Goal: Task Accomplishment & Management: Manage account settings

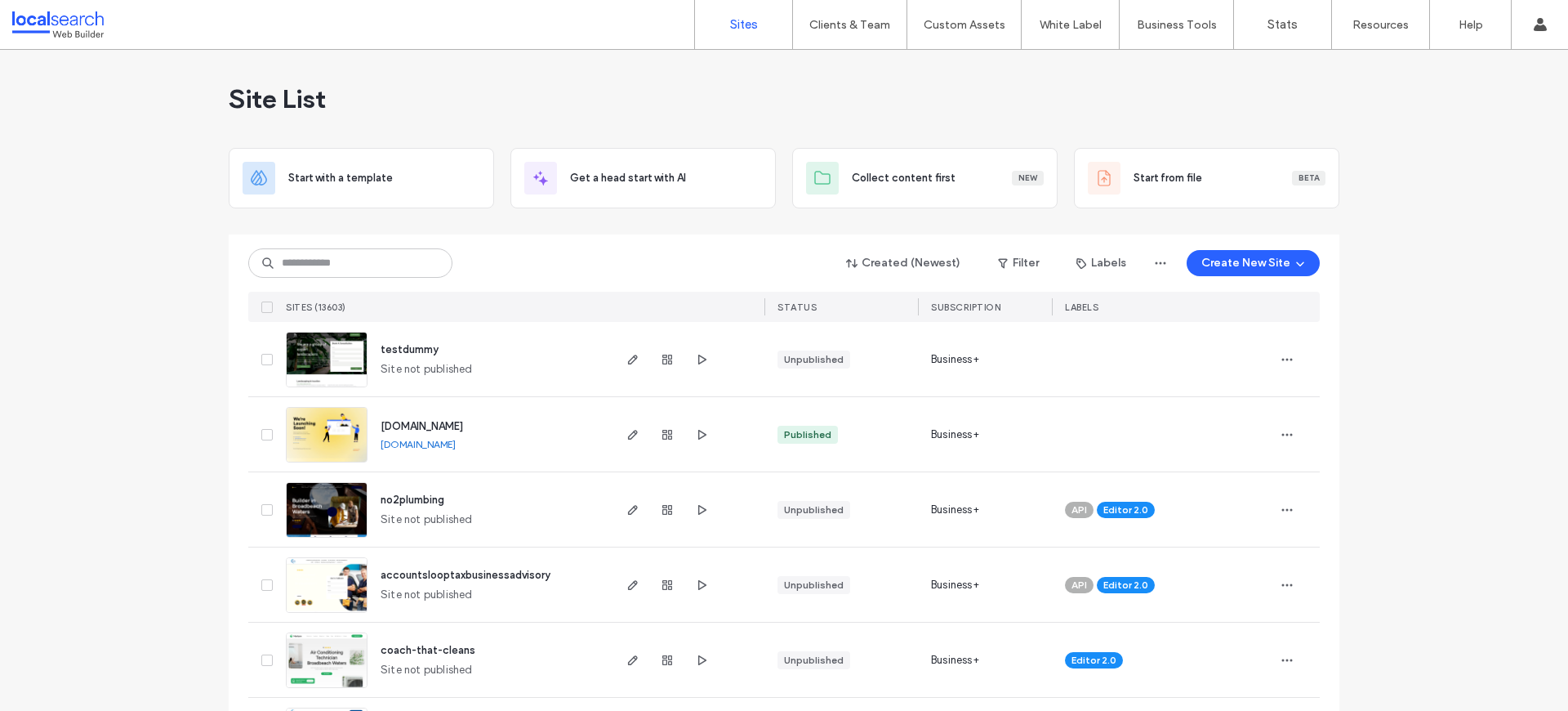
click at [329, 246] on div "Created (Newest) Filter Labels Create New Site SITES (13603) STATUS SUBSCRIPTIO…" at bounding box center [784, 277] width 1072 height 87
click at [334, 258] on input at bounding box center [351, 263] width 204 height 29
paste input "********"
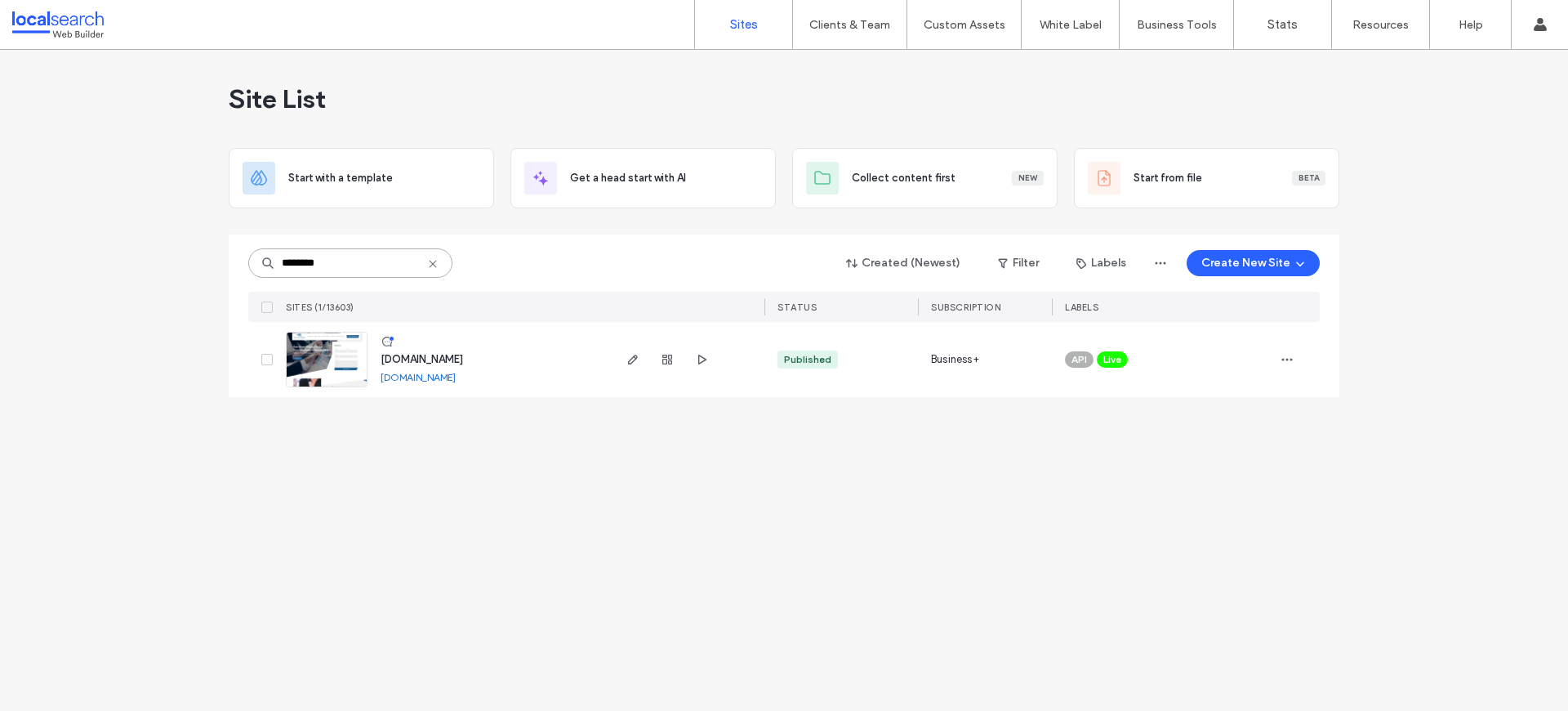
type input "********"
click at [463, 362] on span "[DOMAIN_NAME]" at bounding box center [422, 359] width 83 height 12
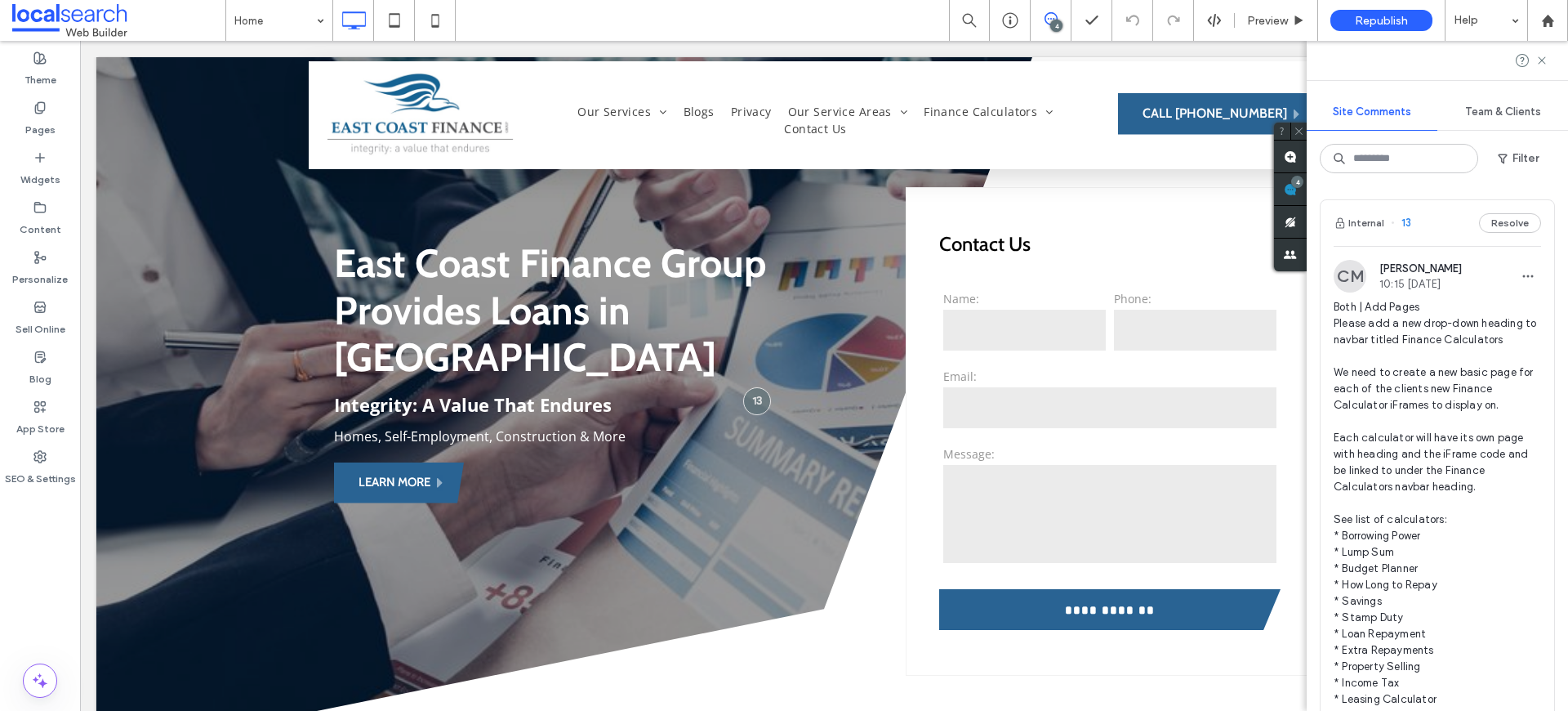
click at [1451, 324] on span "Both | Add Pages Please add a new drop-down heading to navbar titled Finance Ca…" at bounding box center [1438, 609] width 207 height 621
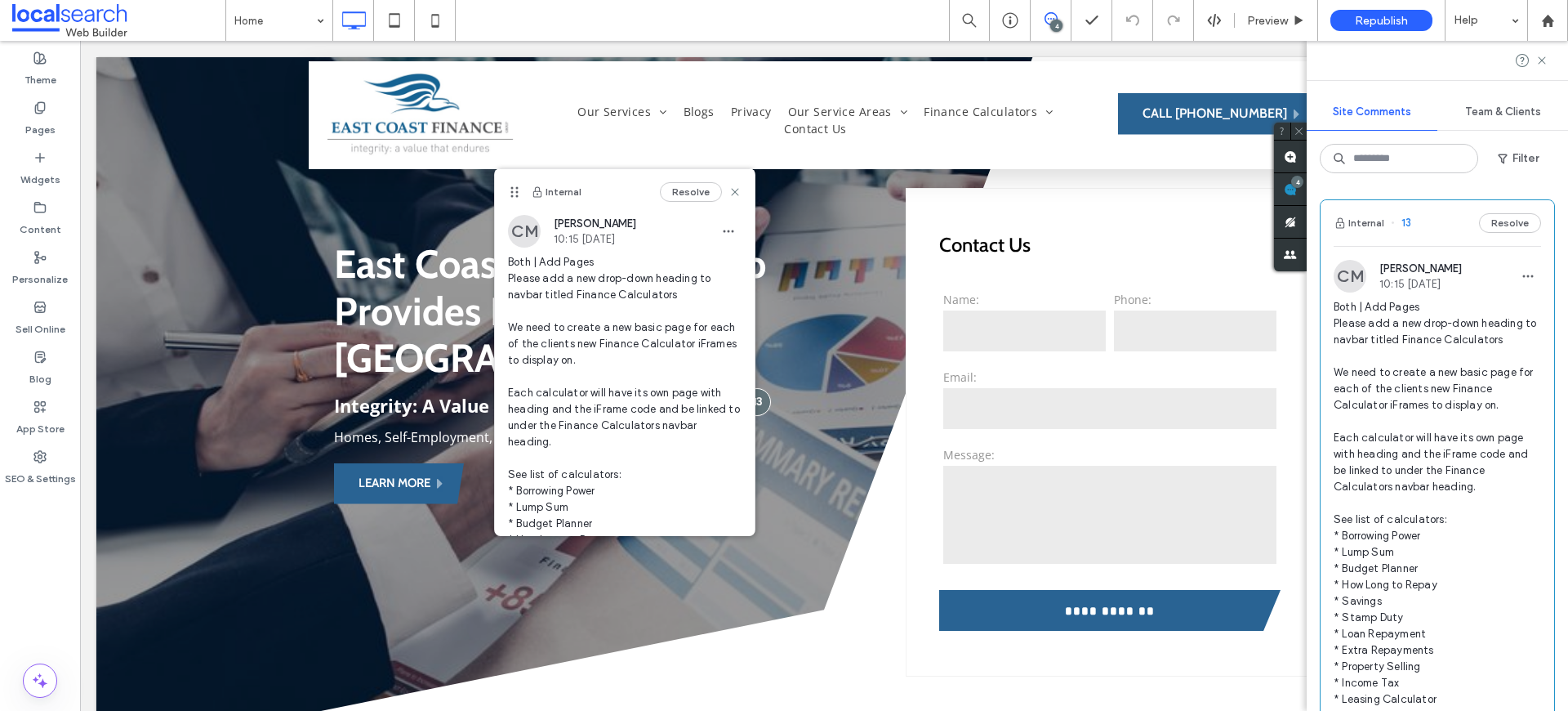
drag, startPoint x: 808, startPoint y: 196, endPoint x: 591, endPoint y: 181, distance: 217.5
click at [508, 194] on icon at bounding box center [514, 192] width 13 height 13
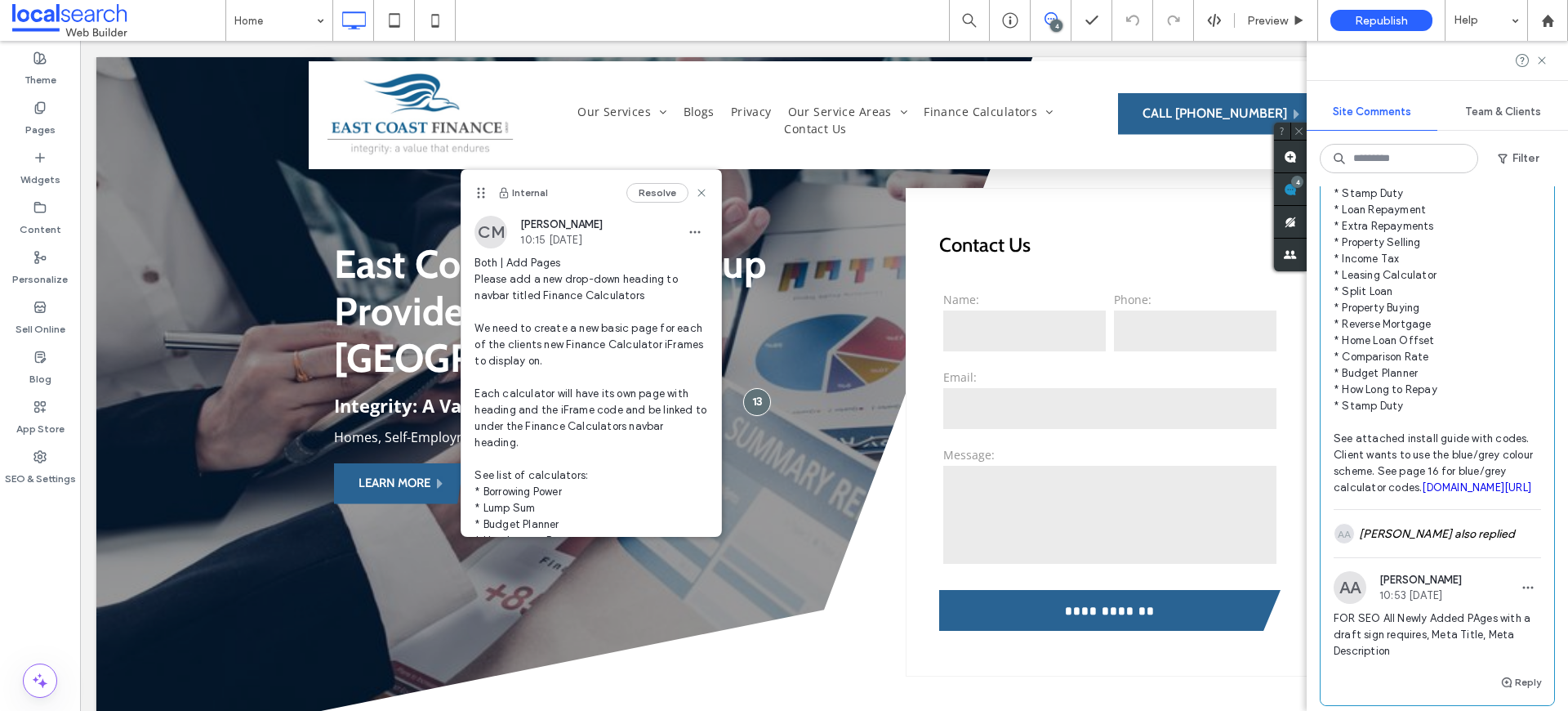
scroll to position [413, 0]
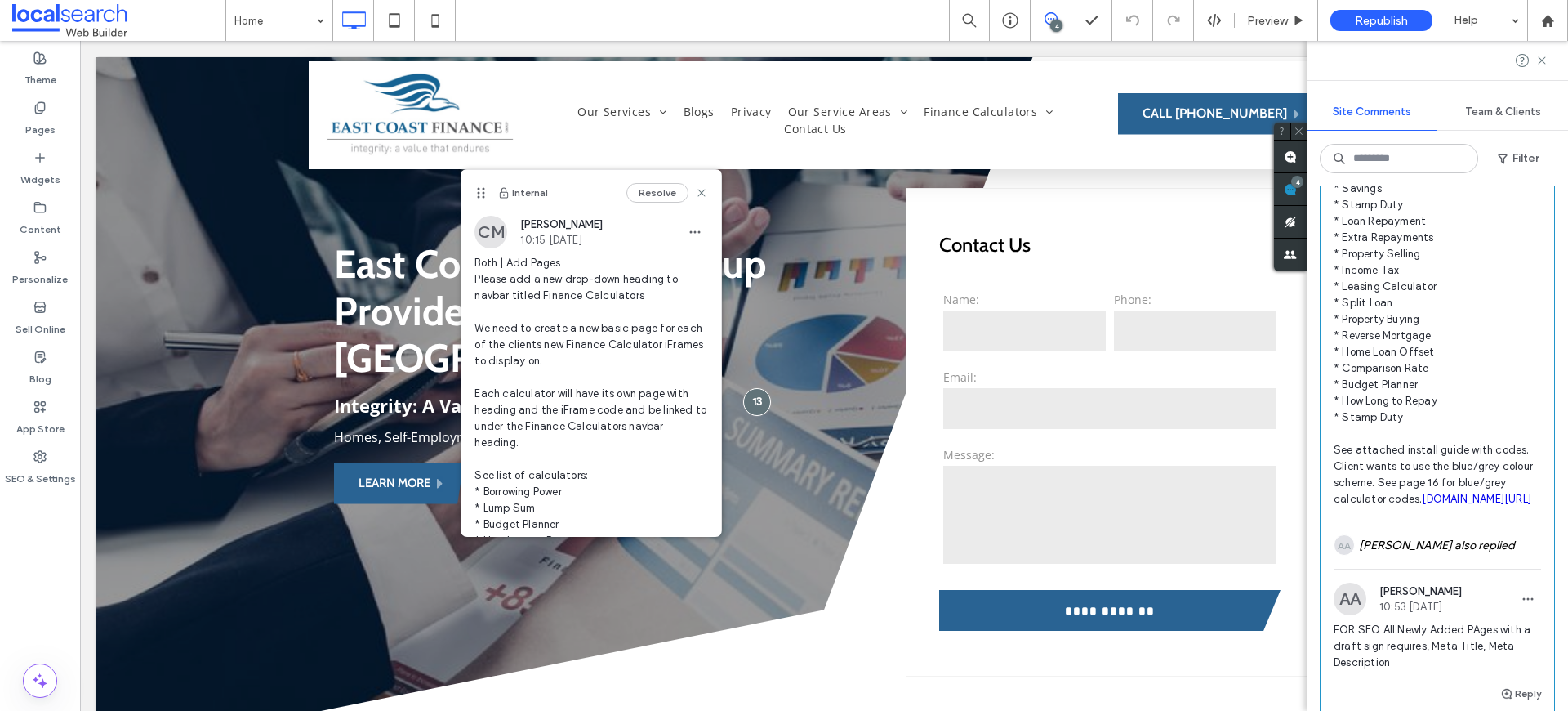
click at [1422, 505] on link "irp.cdn-website.com/f4a10504/files/uploaded/Loan+Calculator+Codes+and+Set+Up+Gu…" at bounding box center [1476, 498] width 110 height 12
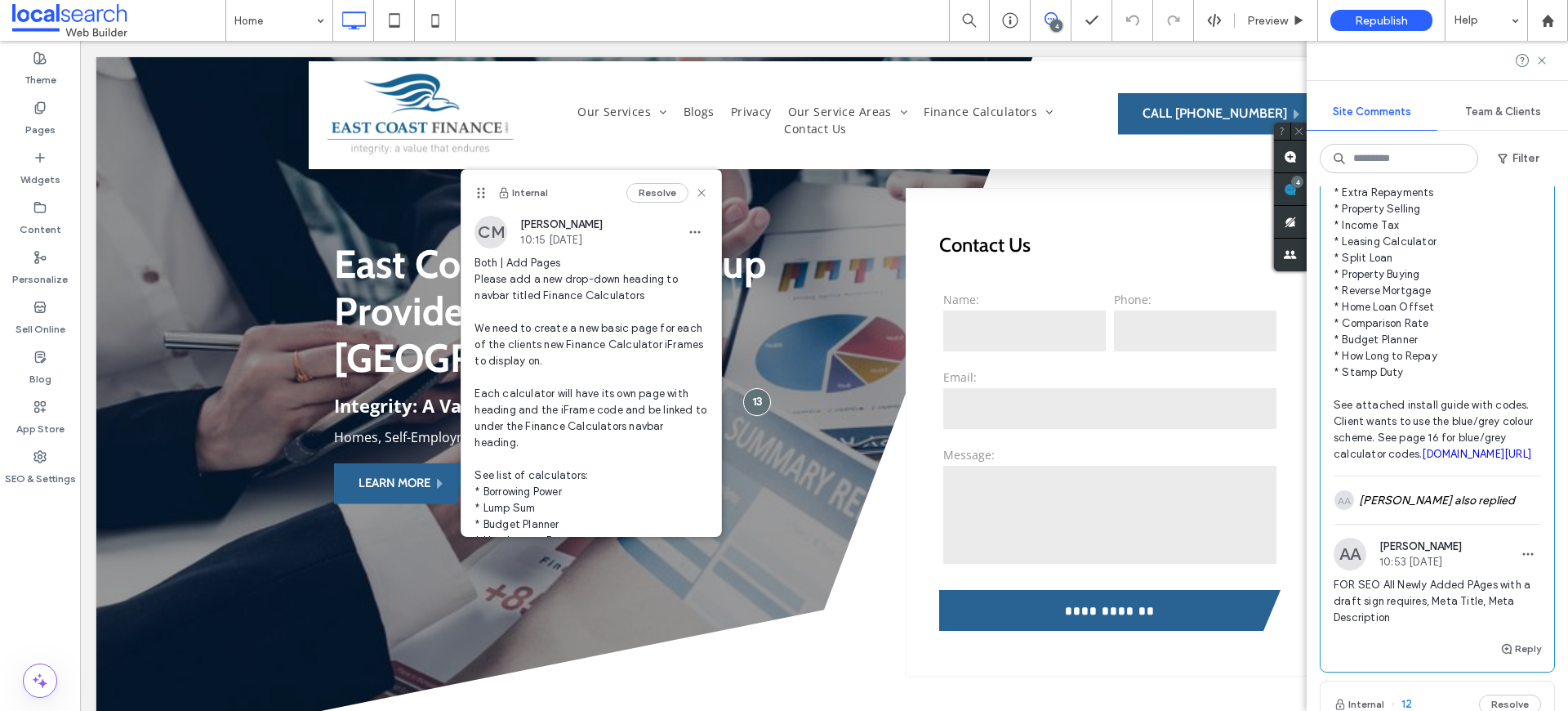
scroll to position [488, 0]
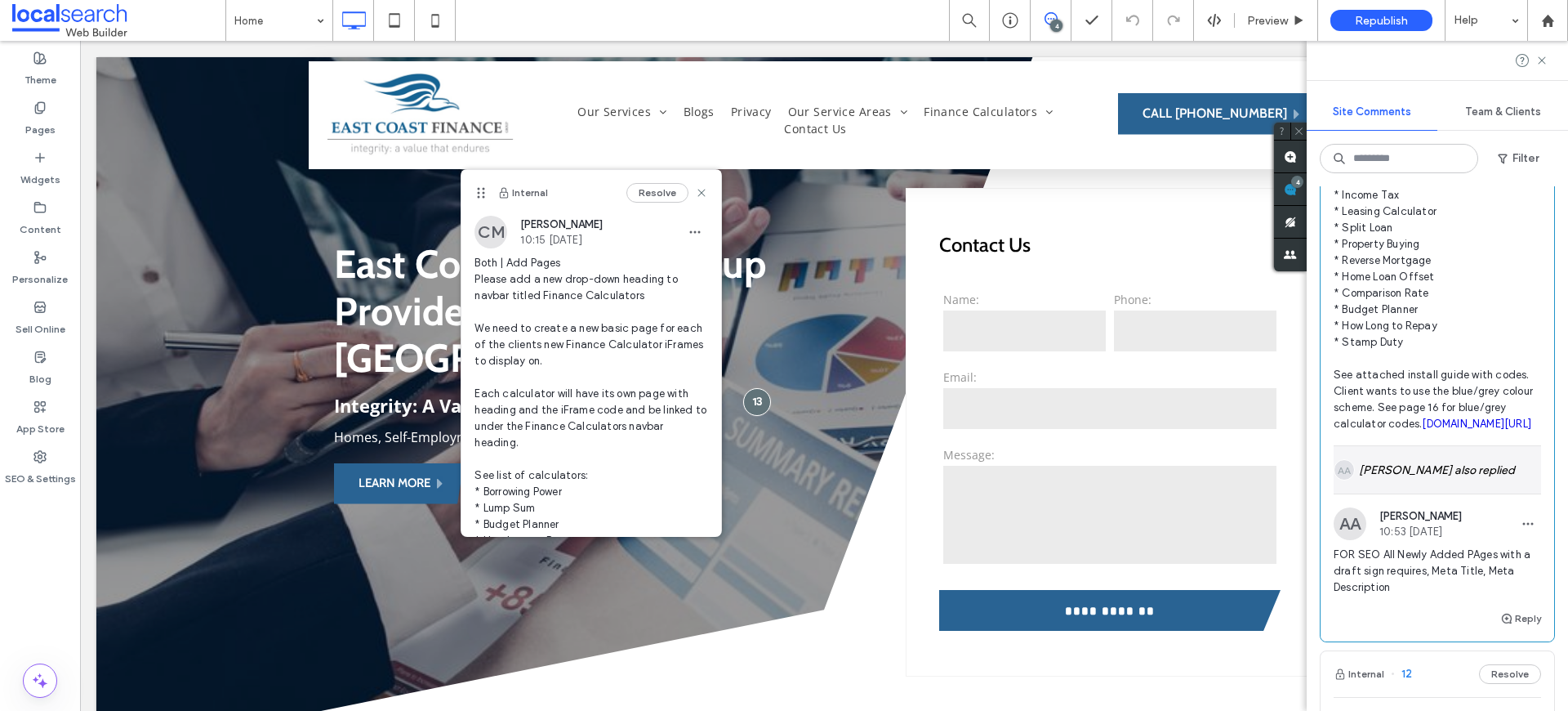
click at [1459, 493] on div "AA Alexander Abaloyan also replied" at bounding box center [1438, 469] width 207 height 48
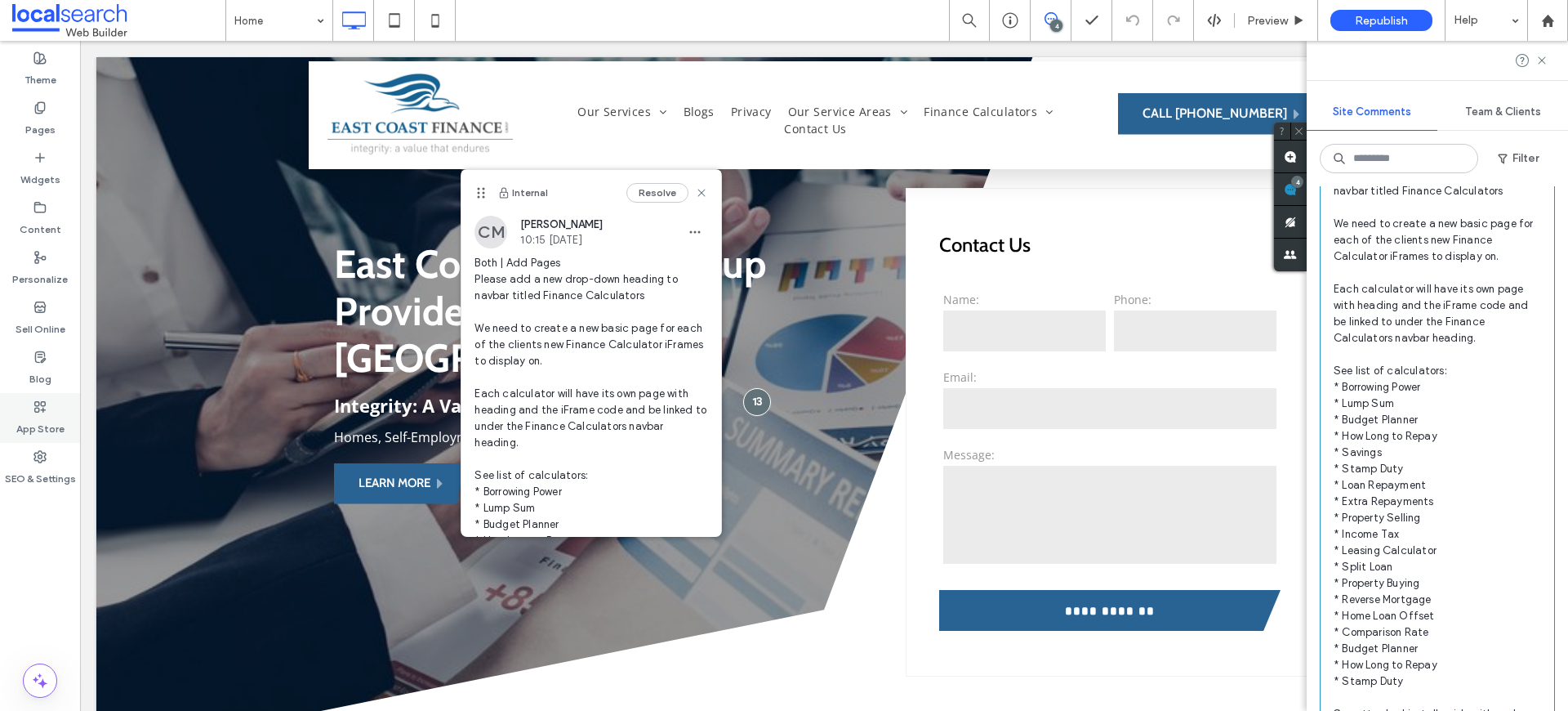
scroll to position [141, 0]
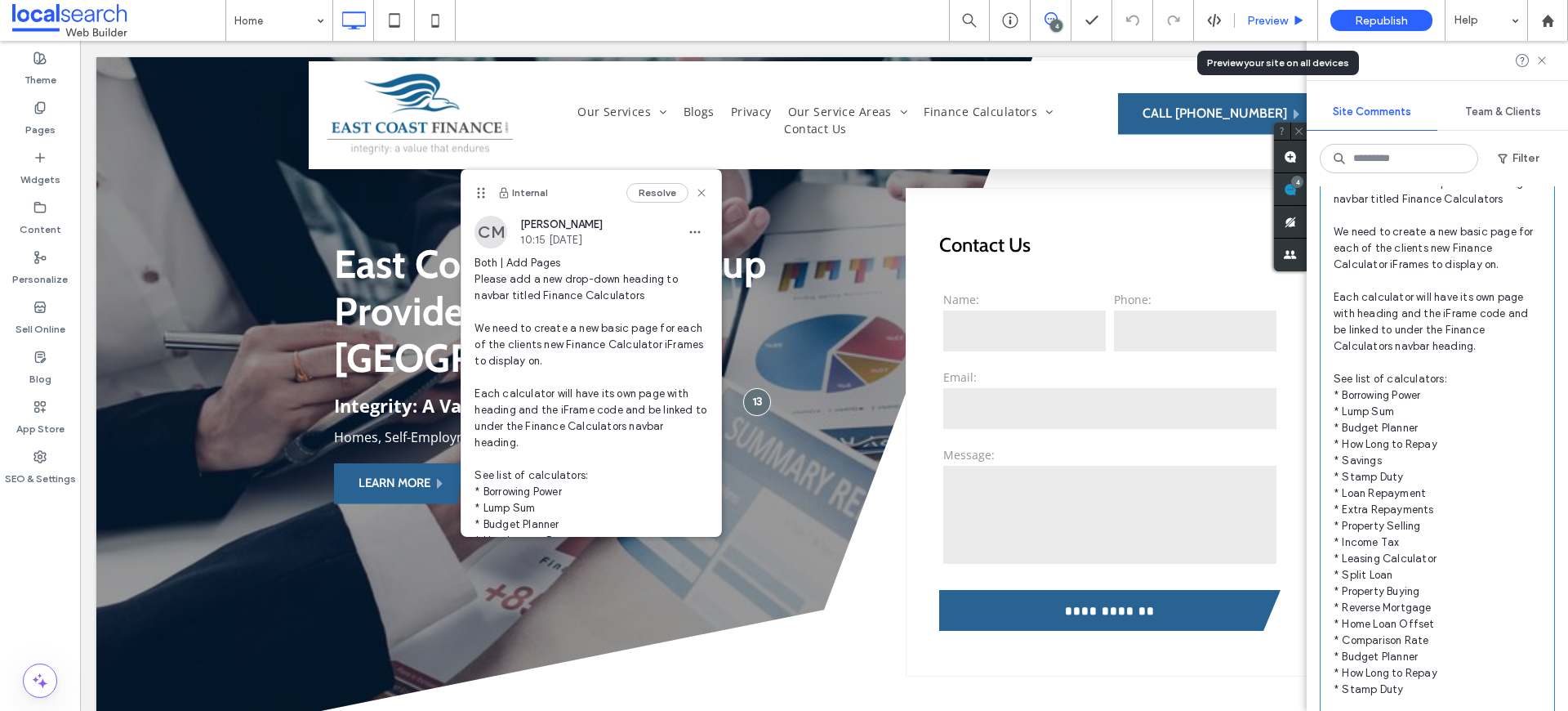
click at [1277, 23] on span "Preview" at bounding box center [1267, 21] width 41 height 14
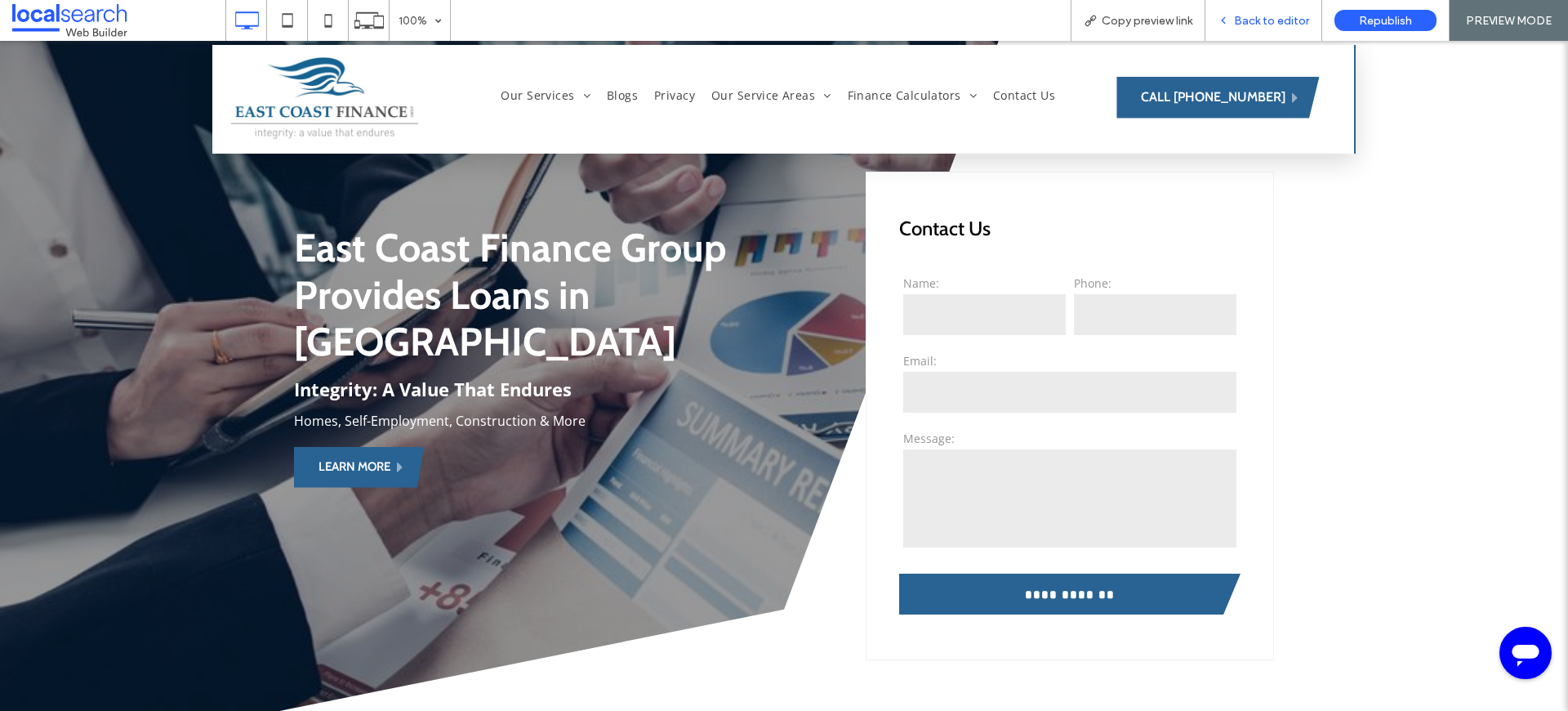
click at [1290, 7] on div "Back to editor" at bounding box center [1263, 20] width 117 height 41
click at [1294, 11] on div "Back to editor" at bounding box center [1263, 20] width 117 height 41
click at [1280, 16] on span "Back to editor" at bounding box center [1271, 21] width 75 height 14
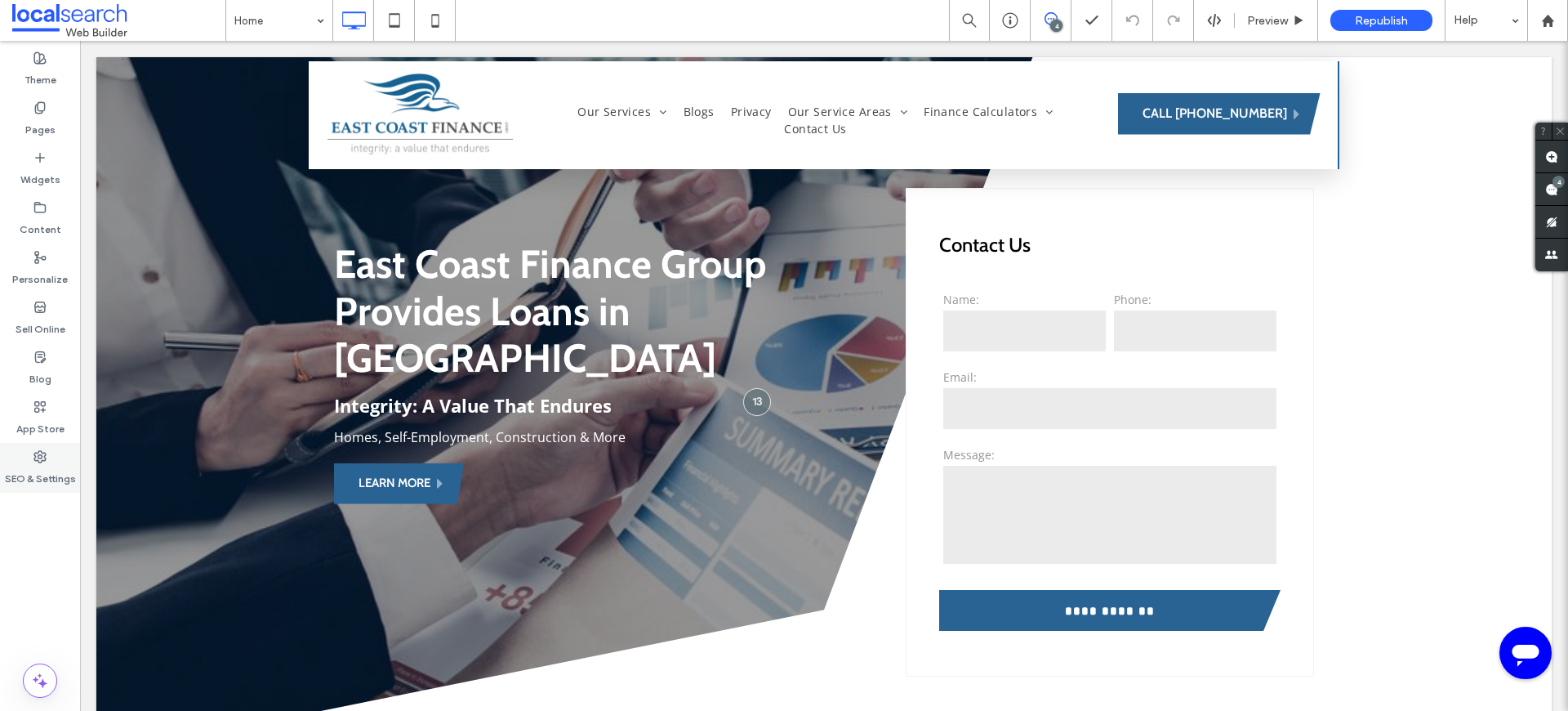
click at [62, 455] on div "SEO & Settings" at bounding box center [40, 468] width 80 height 50
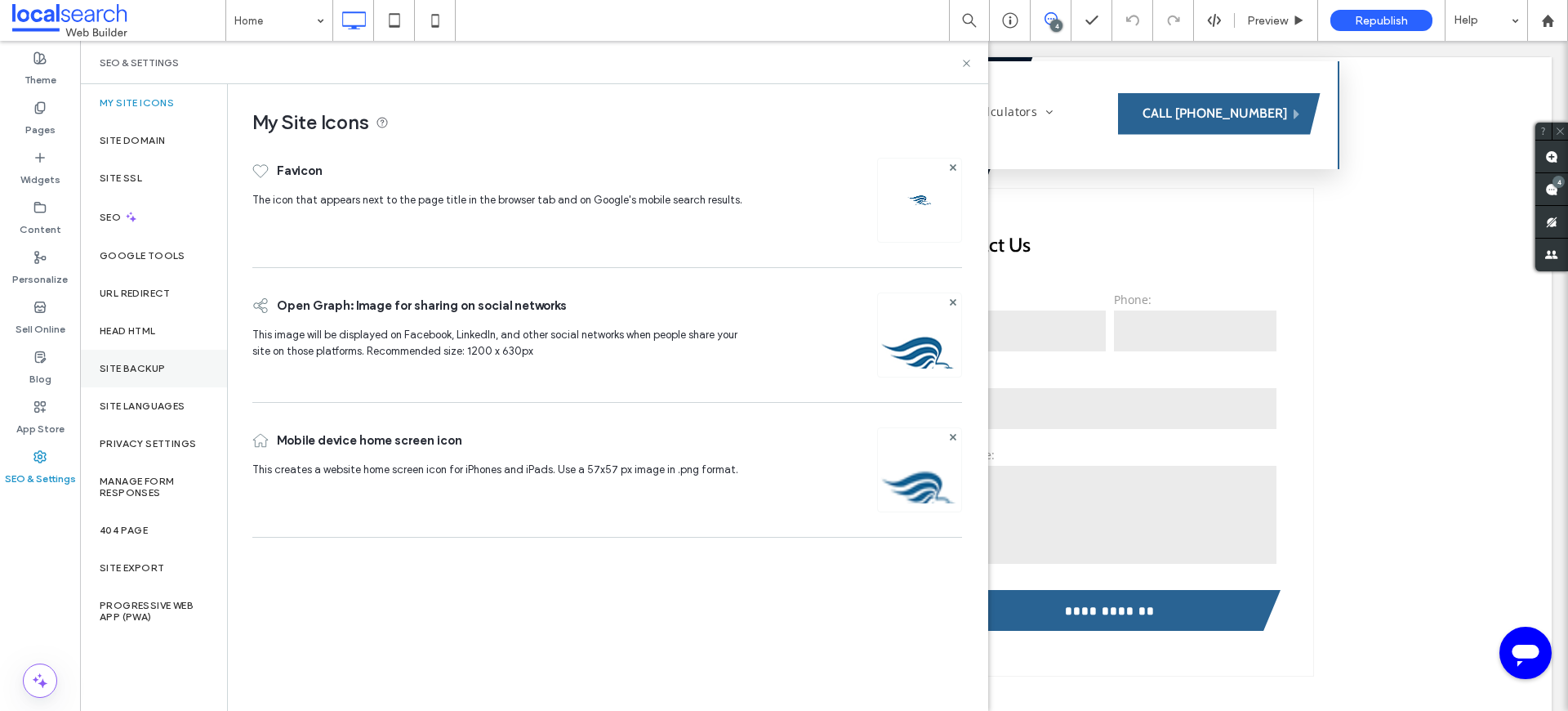
click at [165, 377] on div "Site Backup" at bounding box center [154, 369] width 147 height 38
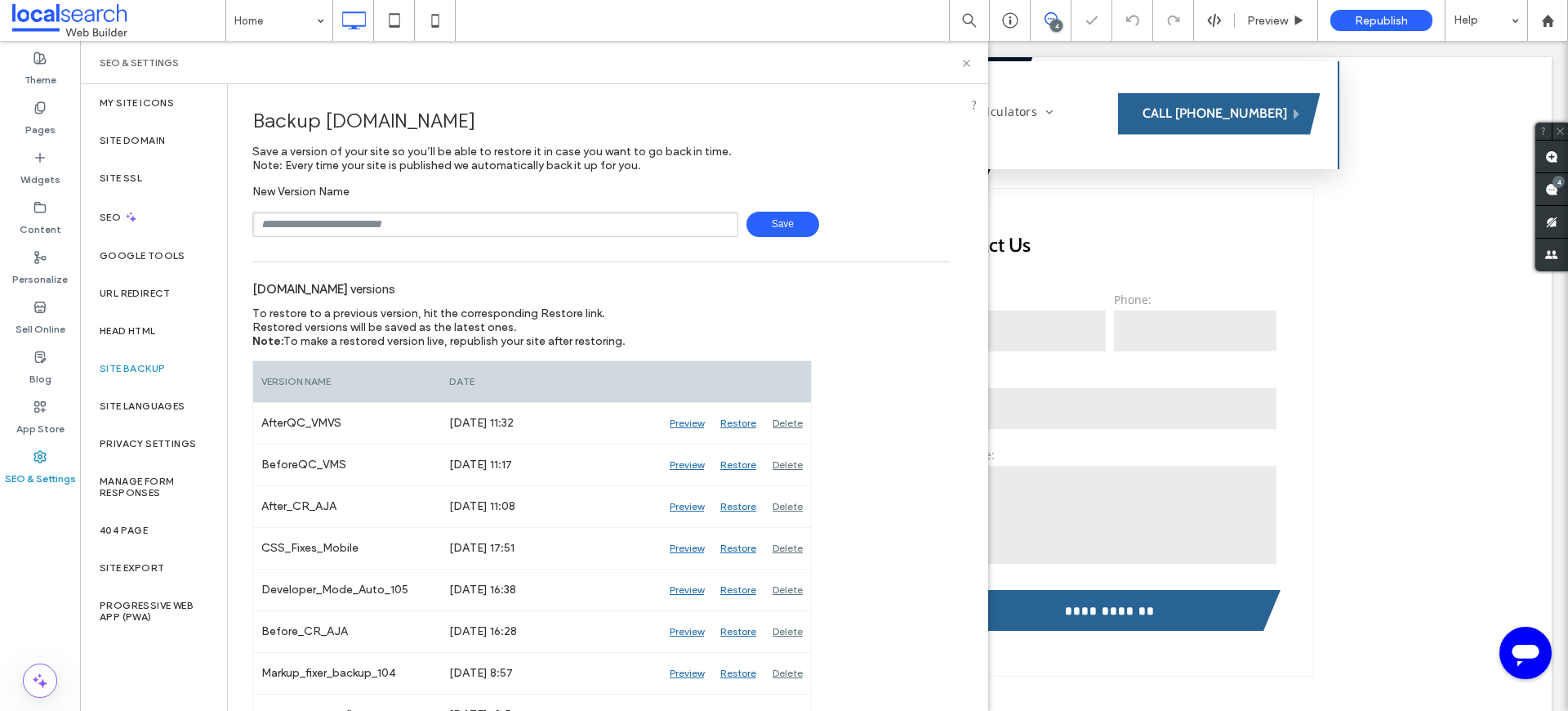
click at [524, 230] on input "text" at bounding box center [495, 224] width 486 height 25
type input "**********"
click at [823, 210] on div "**********" at bounding box center [601, 211] width 698 height 53
click at [773, 228] on span "Save" at bounding box center [783, 224] width 73 height 25
click at [960, 61] on icon at bounding box center [966, 63] width 12 height 12
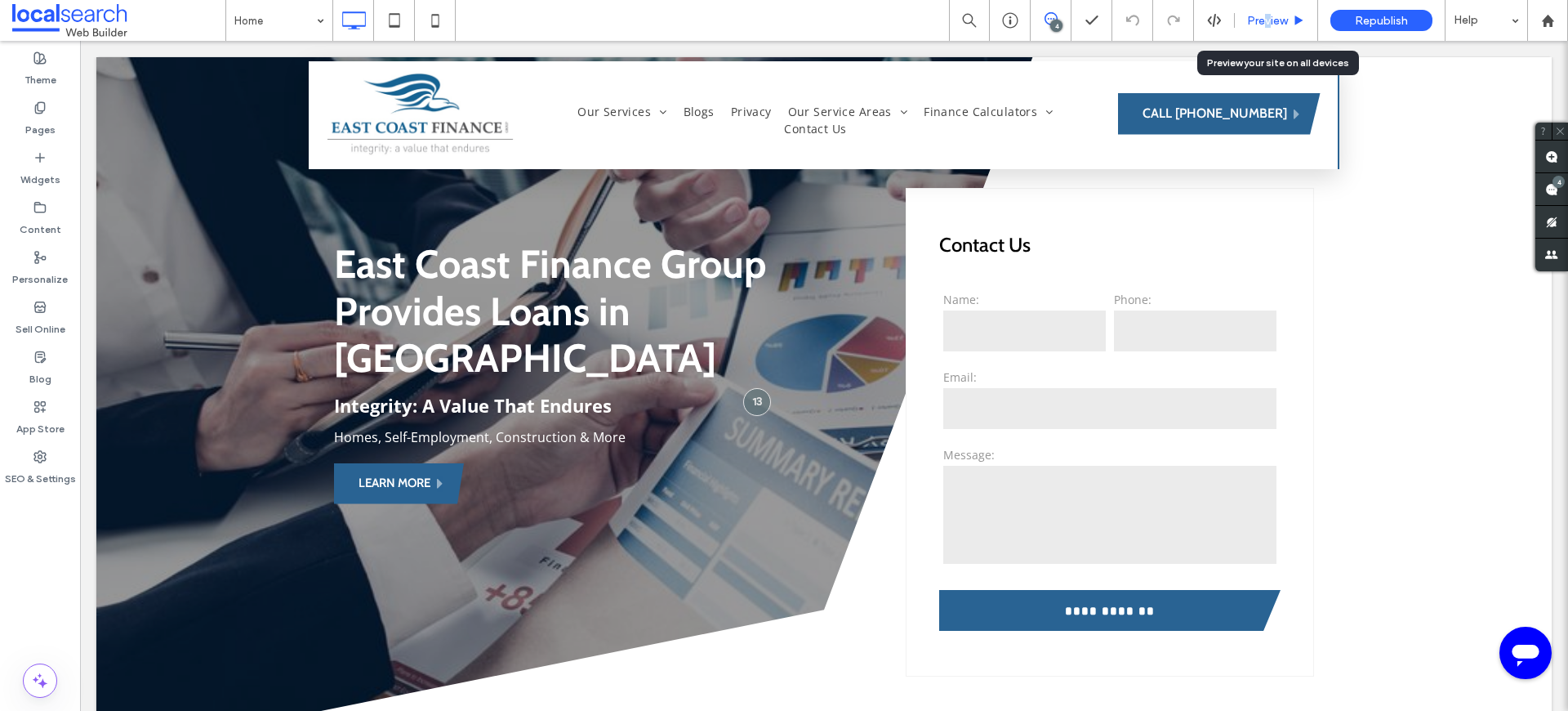
click at [1267, 18] on span "Preview" at bounding box center [1267, 21] width 41 height 14
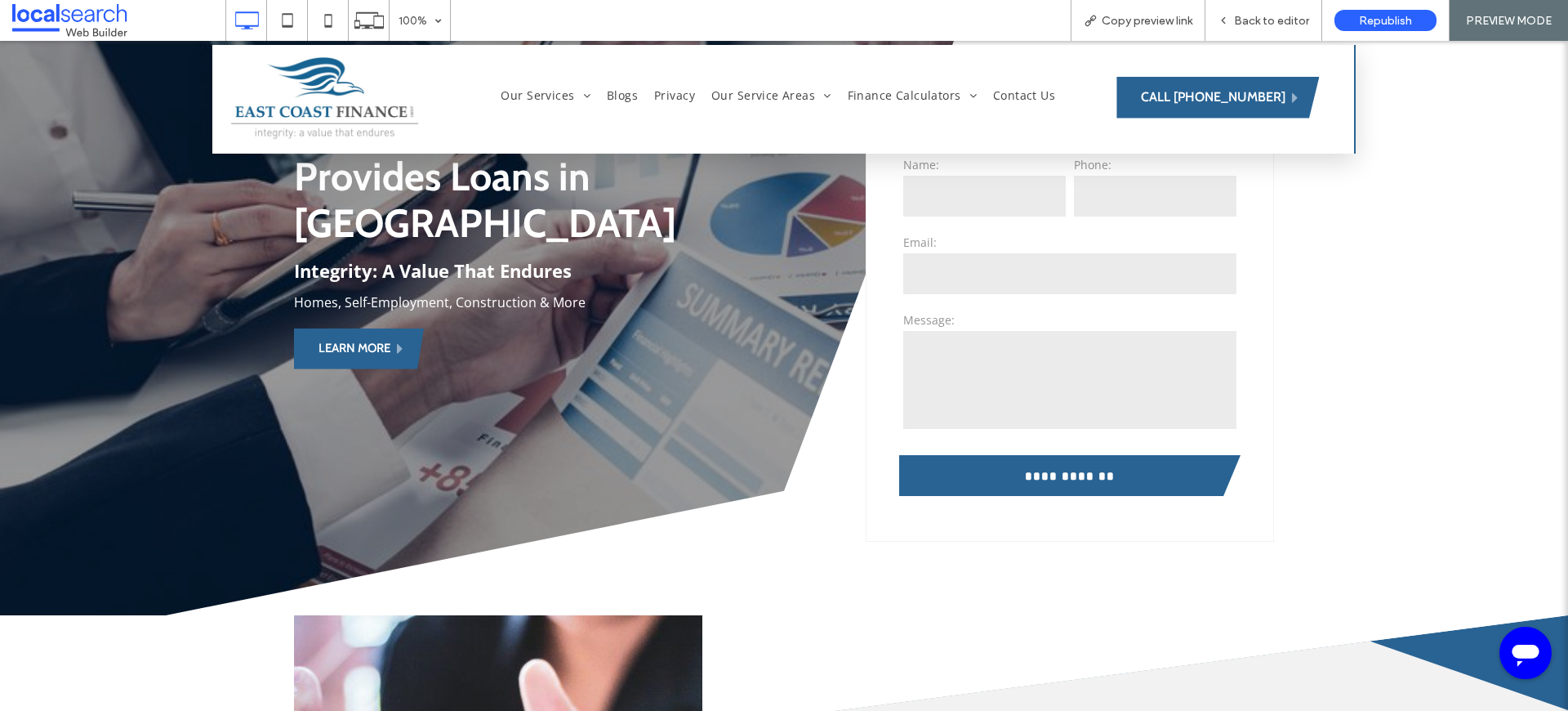
scroll to position [143, 0]
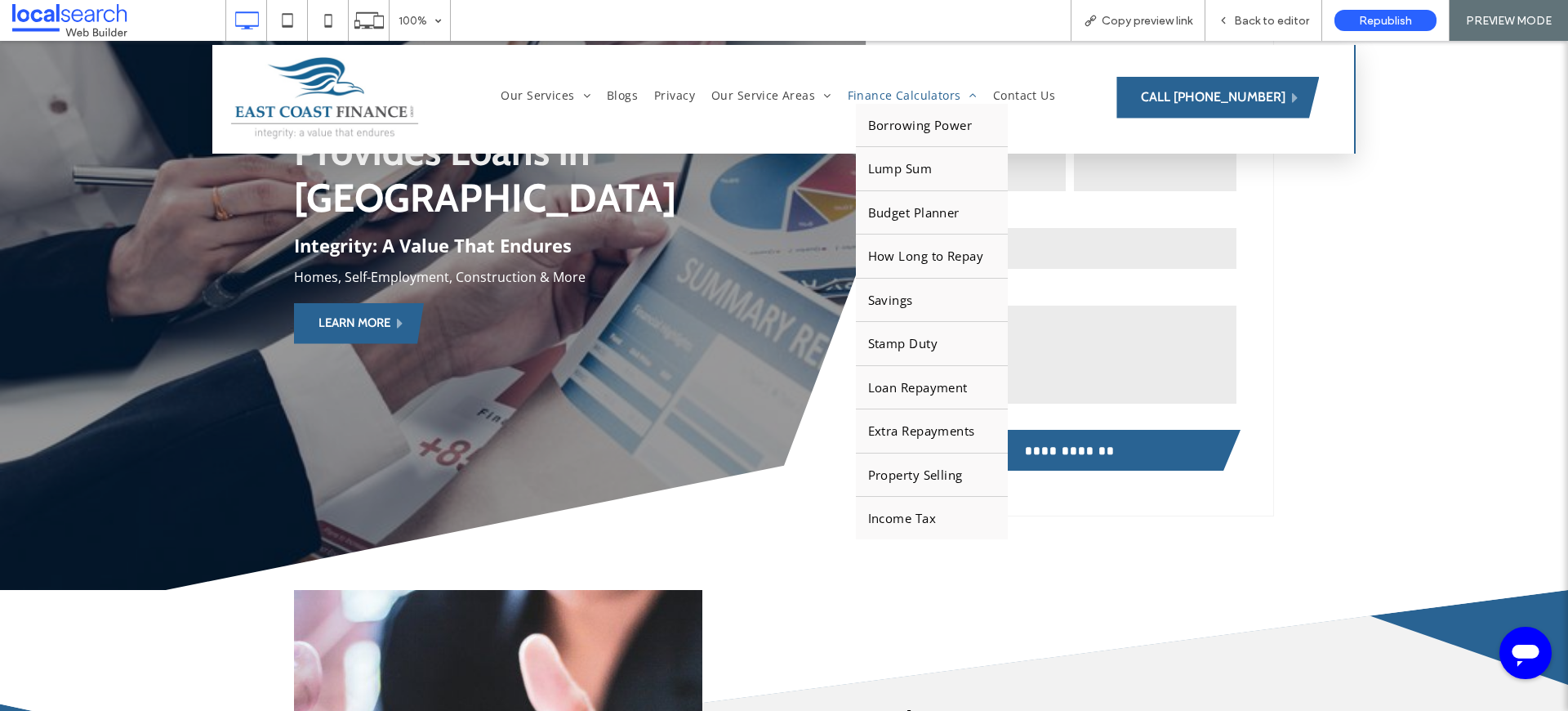
click at [888, 92] on span "Finance Calculators" at bounding box center [912, 95] width 129 height 17
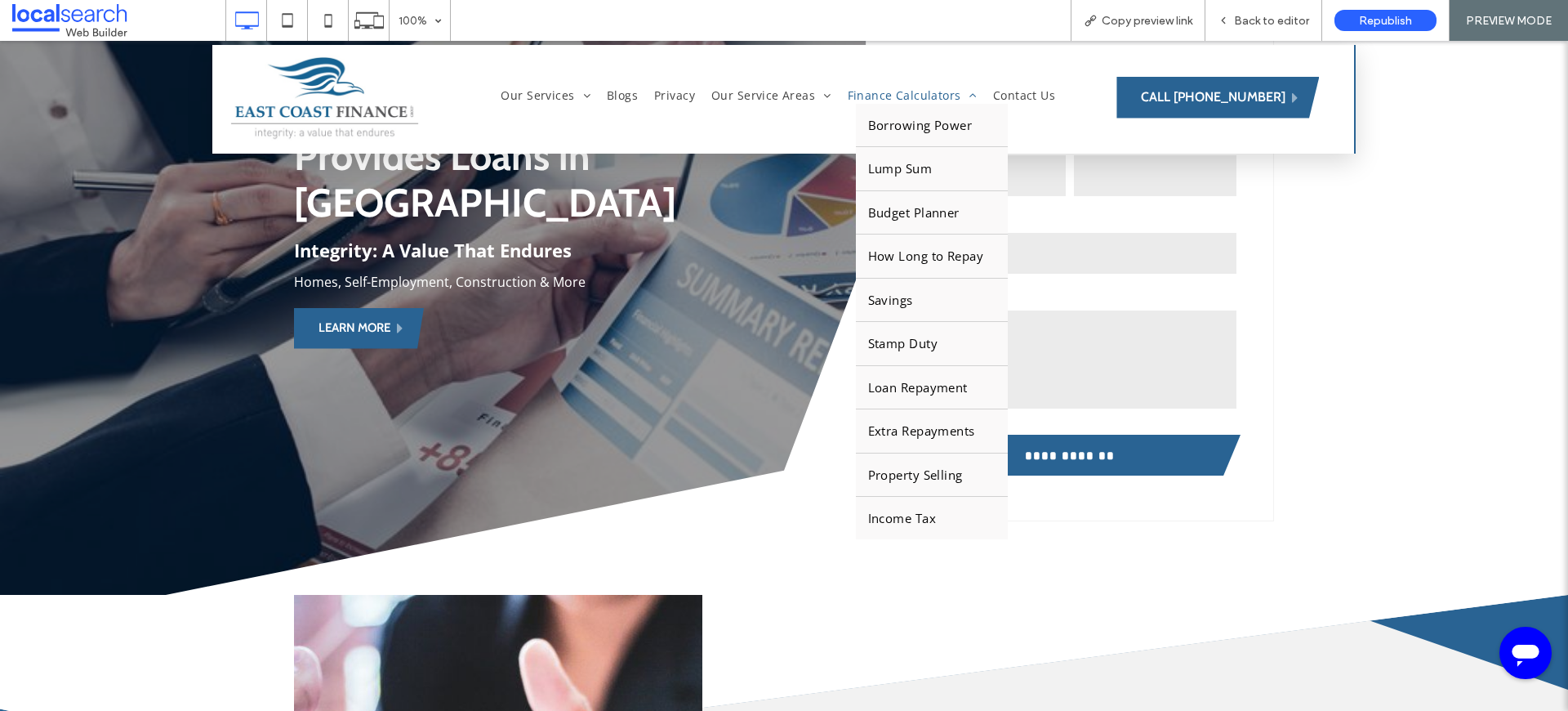
click at [888, 92] on span "Finance Calculators" at bounding box center [912, 95] width 129 height 17
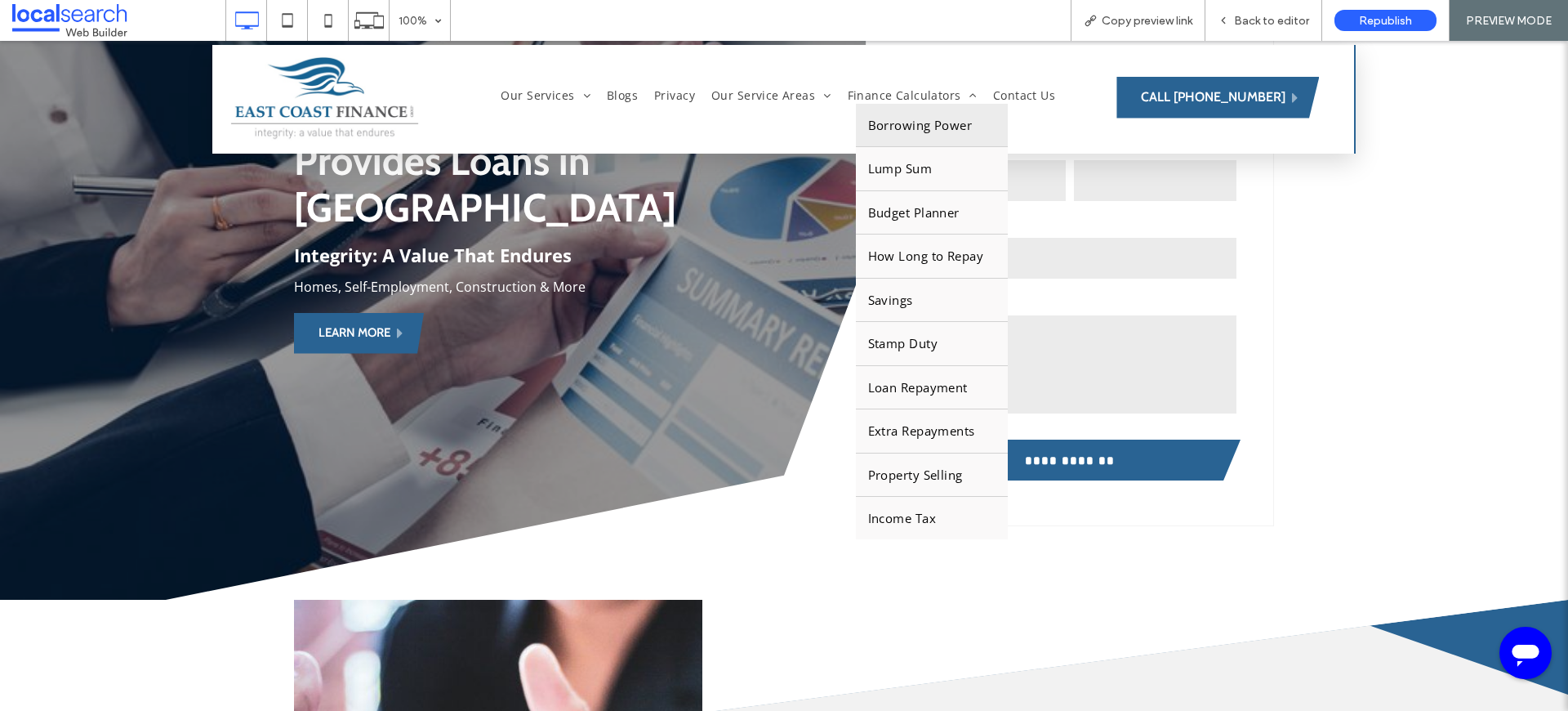
click at [939, 130] on span "Borrowing Power" at bounding box center [920, 125] width 104 height 19
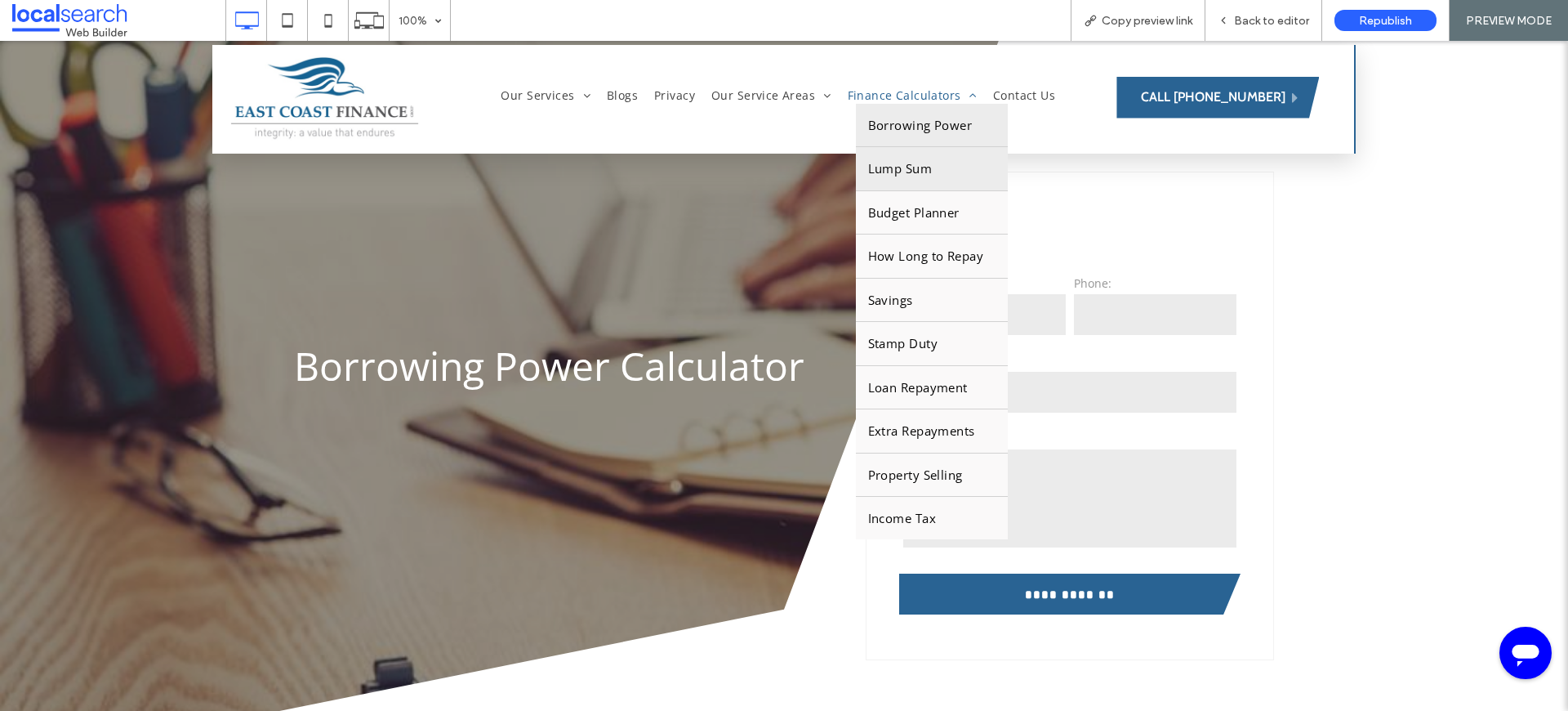
click at [887, 169] on span "Lump Sum" at bounding box center [901, 168] width 65 height 19
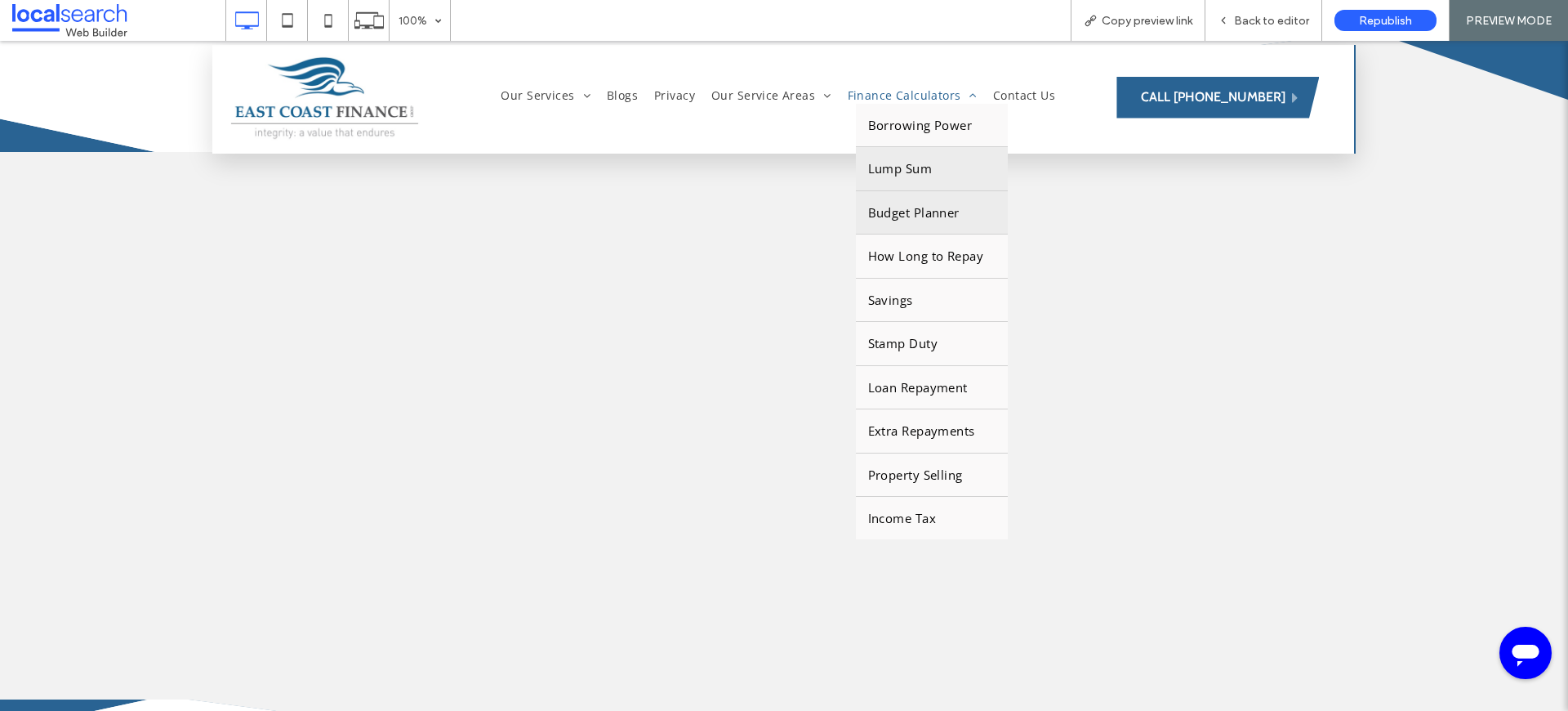
click at [909, 205] on span "Budget Planner" at bounding box center [914, 213] width 92 height 19
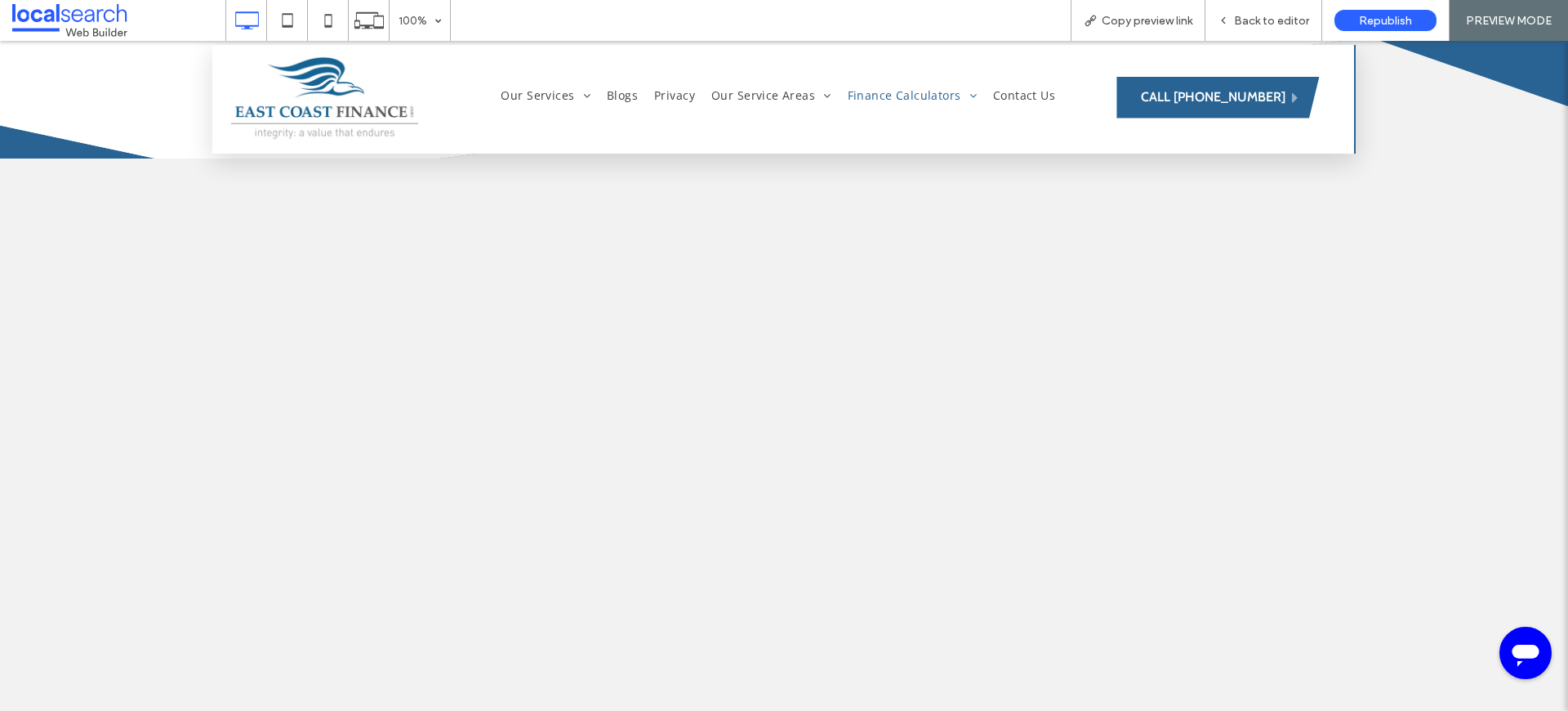
scroll to position [721, 0]
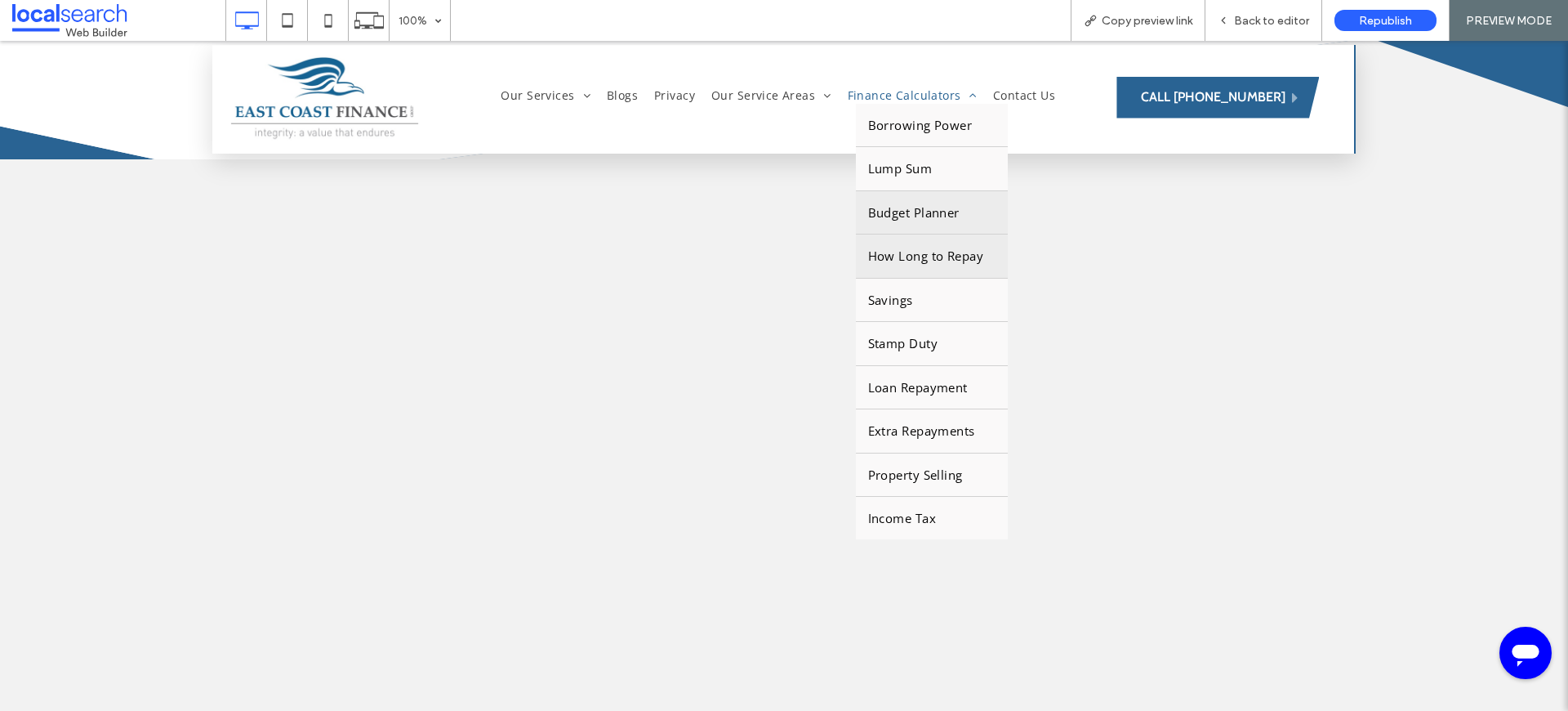
drag, startPoint x: 914, startPoint y: 252, endPoint x: 914, endPoint y: 294, distance: 42.0
click at [914, 252] on span "How Long to Repay" at bounding box center [926, 257] width 116 height 19
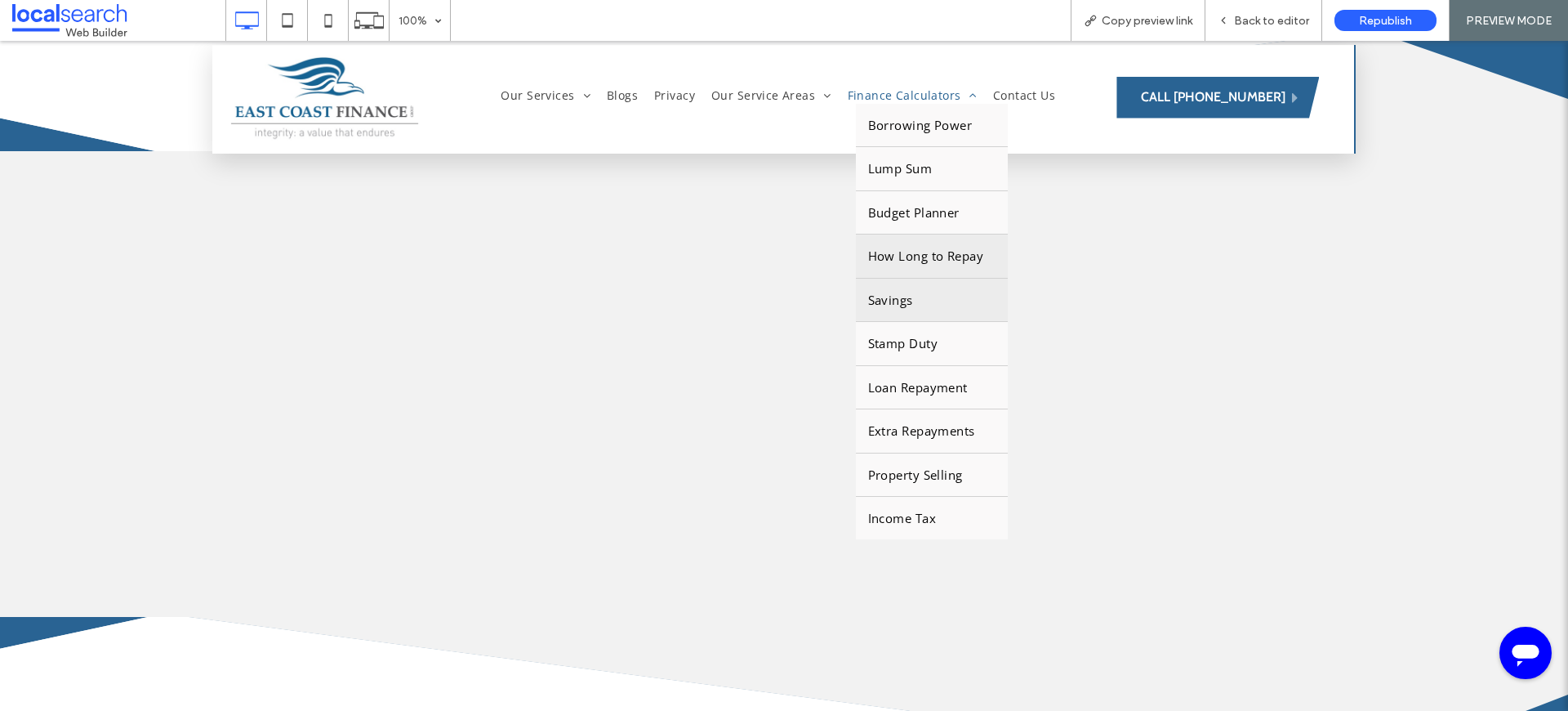
click at [926, 318] on link "Savings" at bounding box center [932, 301] width 153 height 43
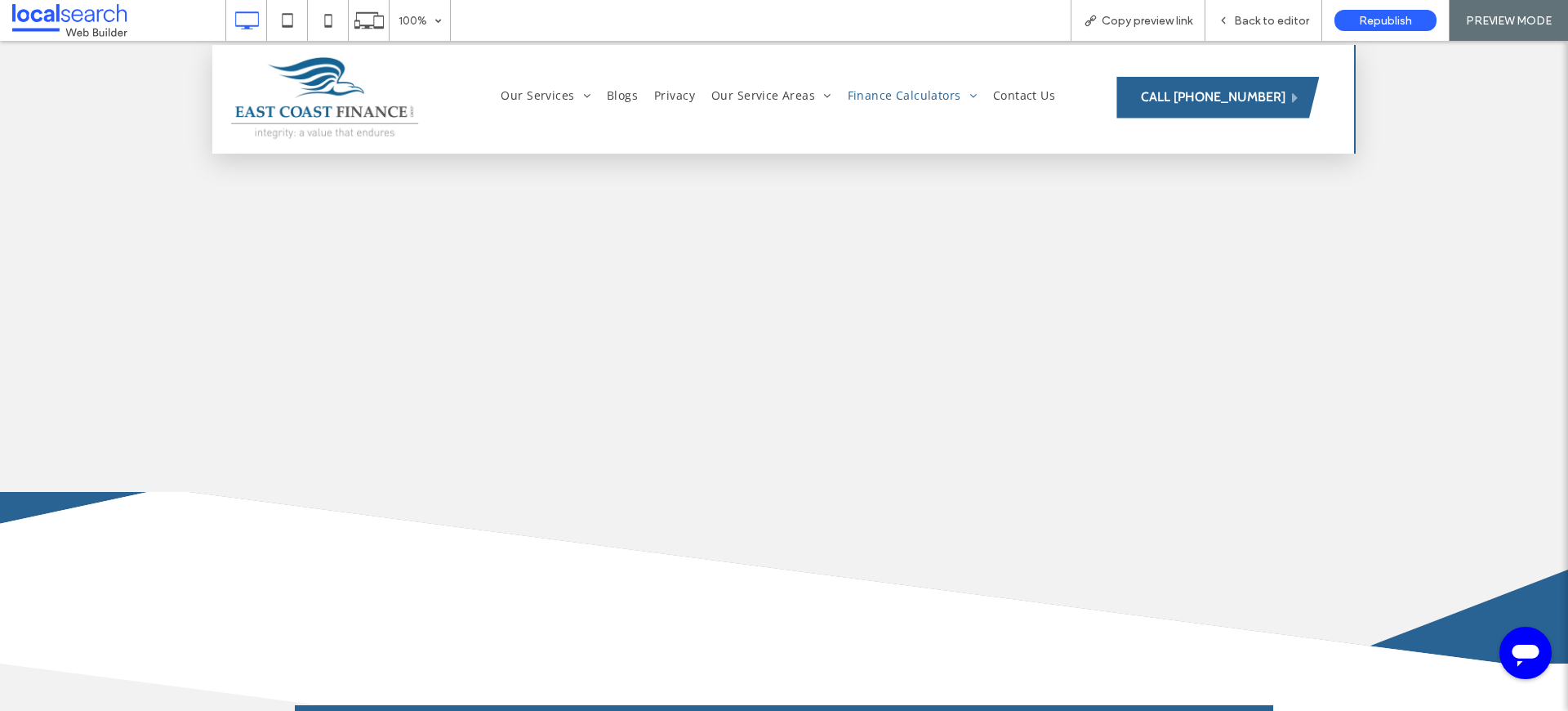
scroll to position [905, 0]
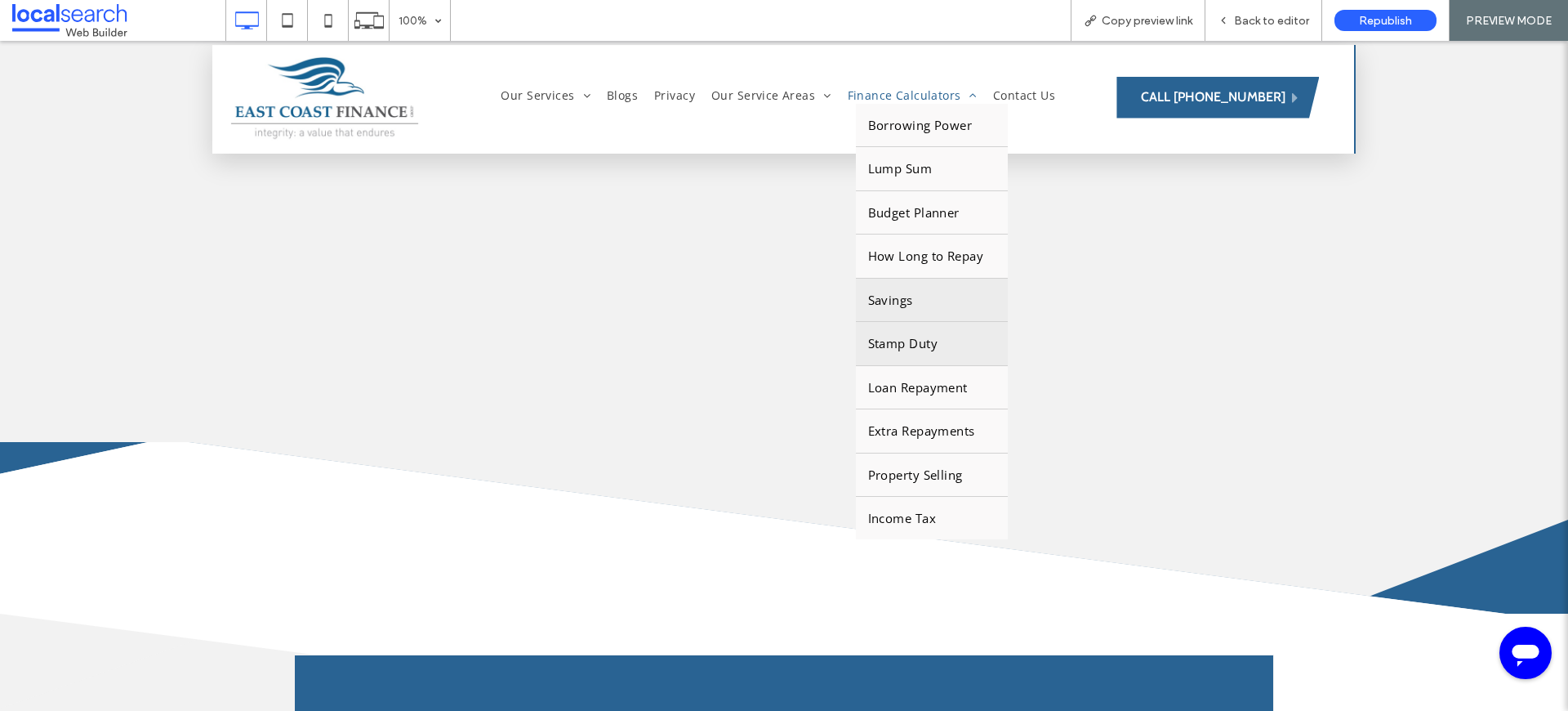
click at [902, 341] on span "Stamp Duty" at bounding box center [903, 344] width 70 height 19
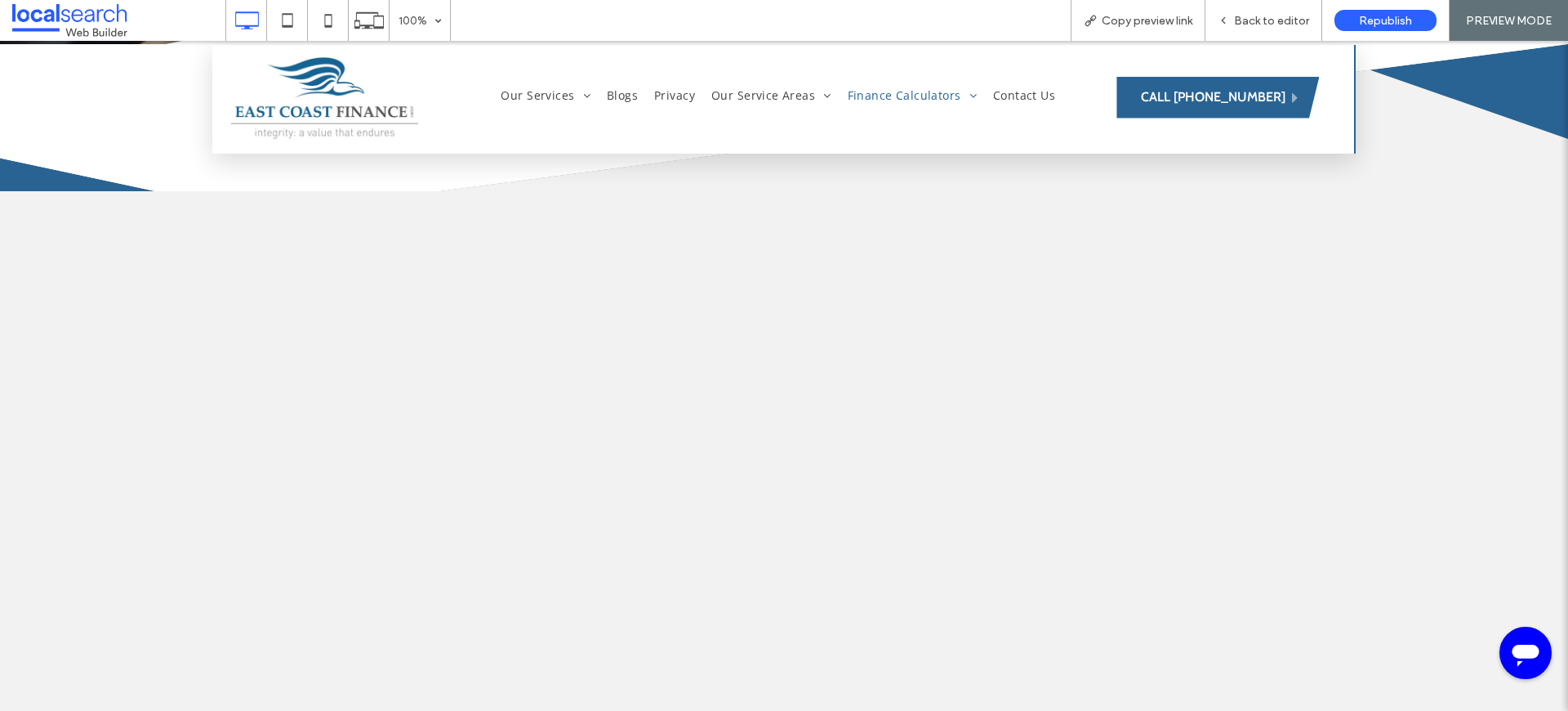
scroll to position [677, 0]
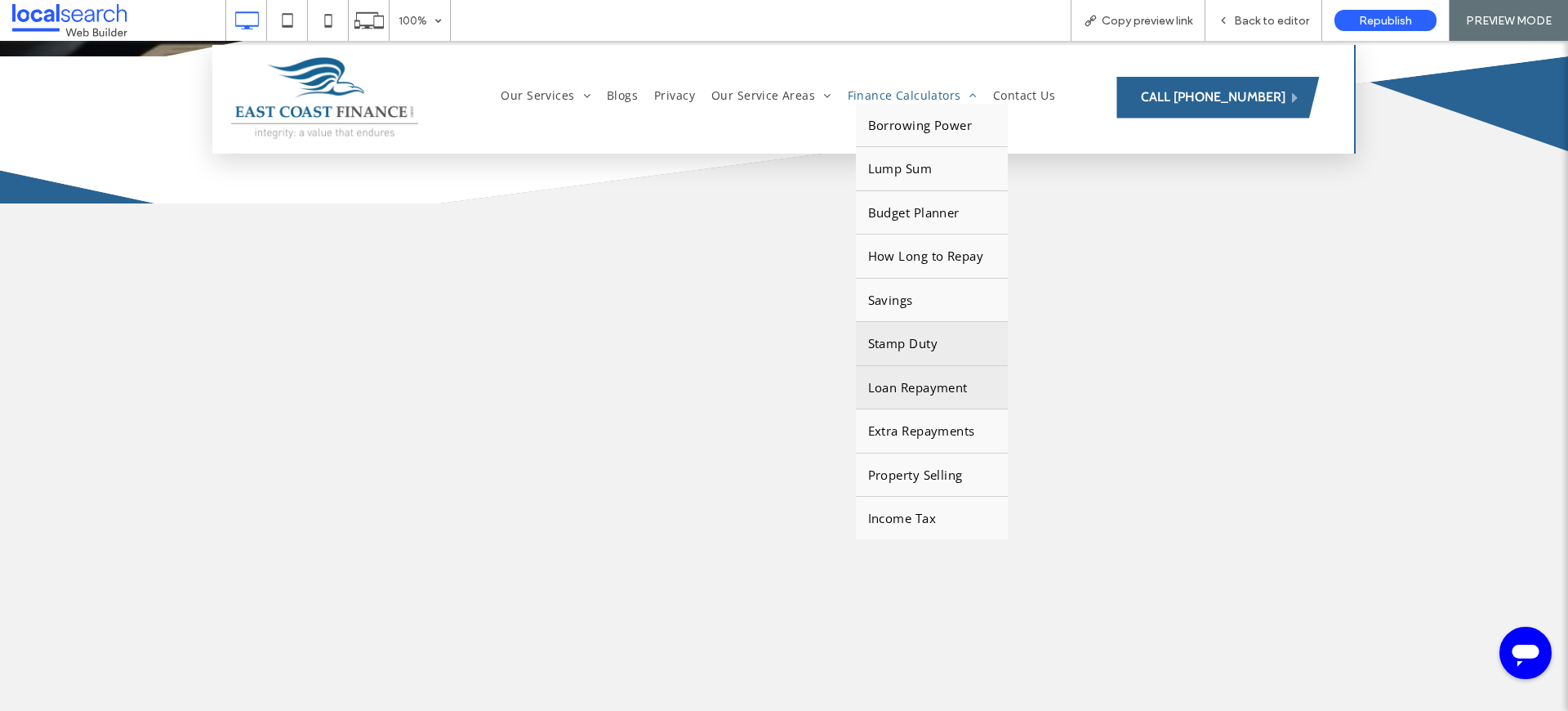
click at [919, 374] on link "Loan Repayment" at bounding box center [932, 388] width 153 height 43
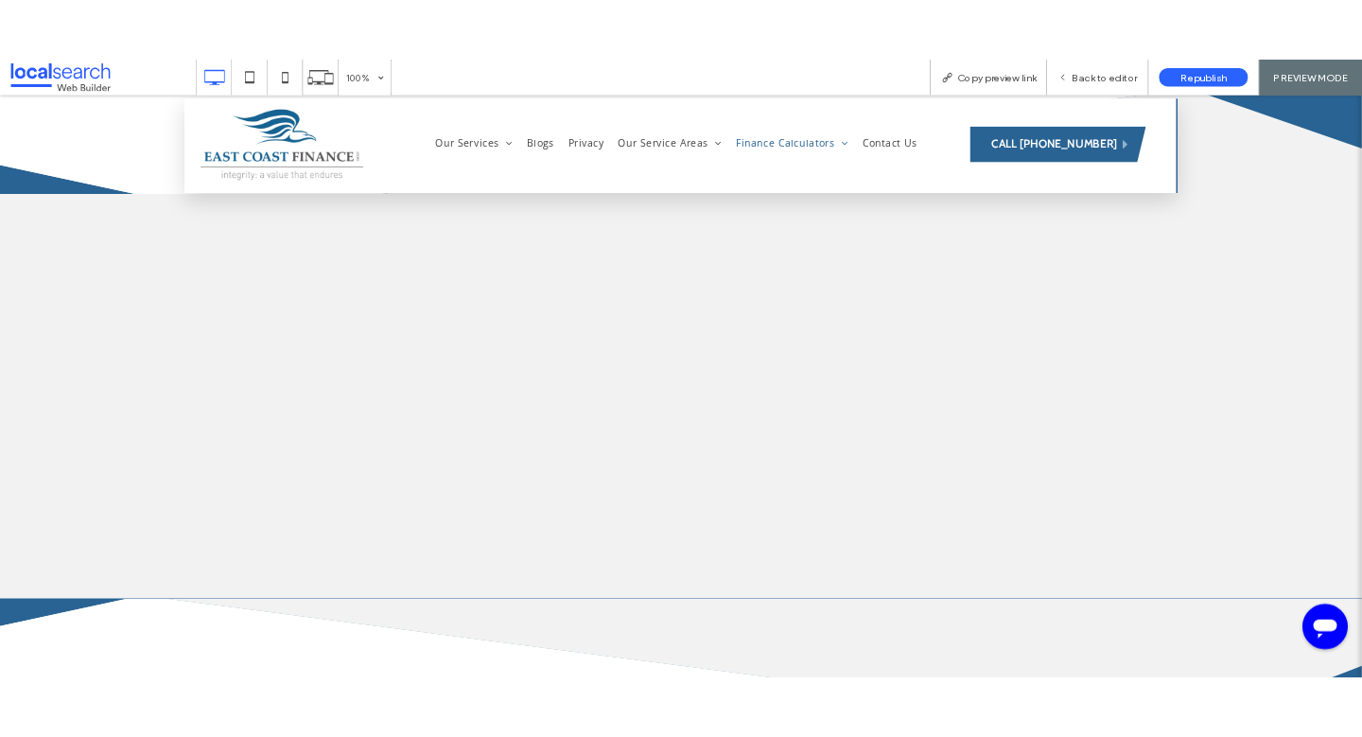
scroll to position [839, 0]
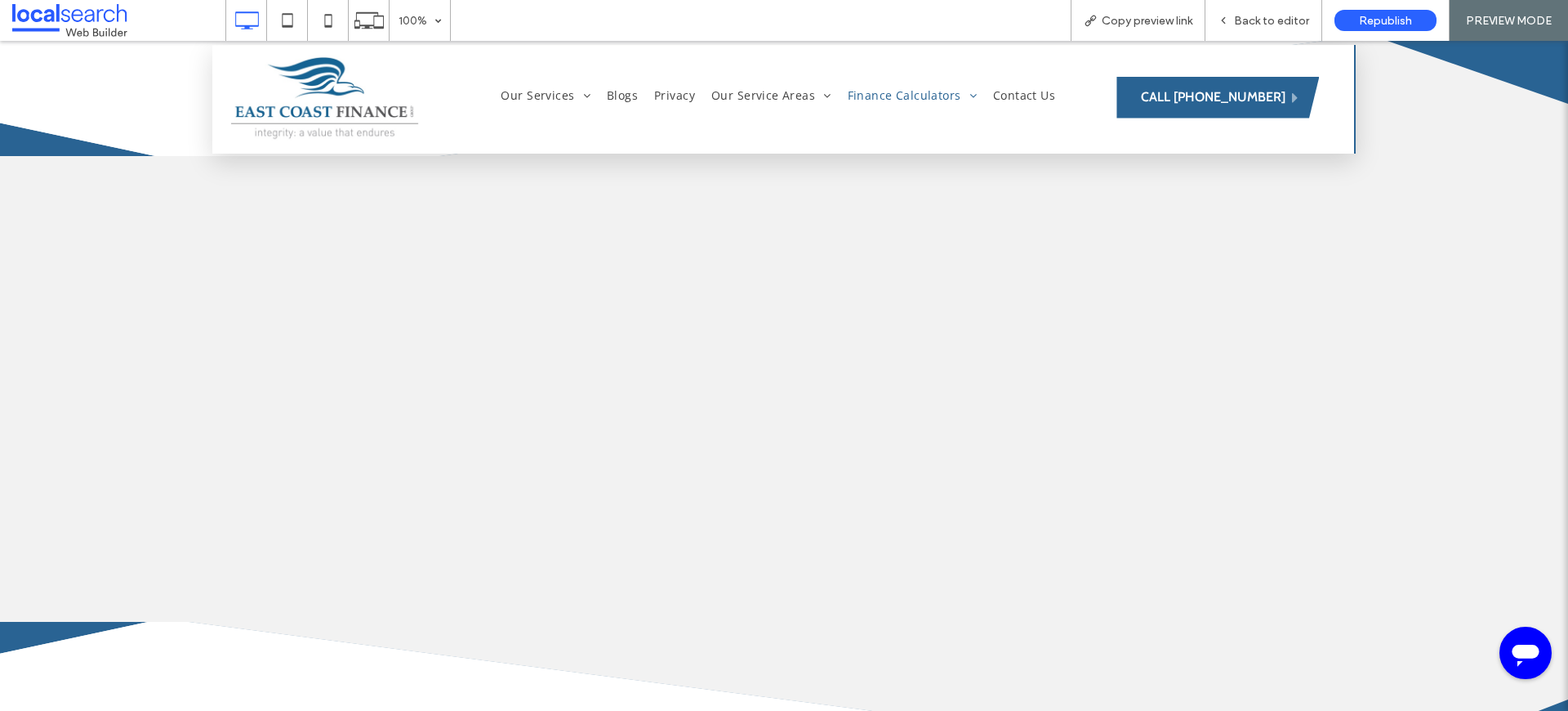
click at [1211, 378] on div "Click To Paste Row + Add Section" at bounding box center [784, 389] width 1568 height 466
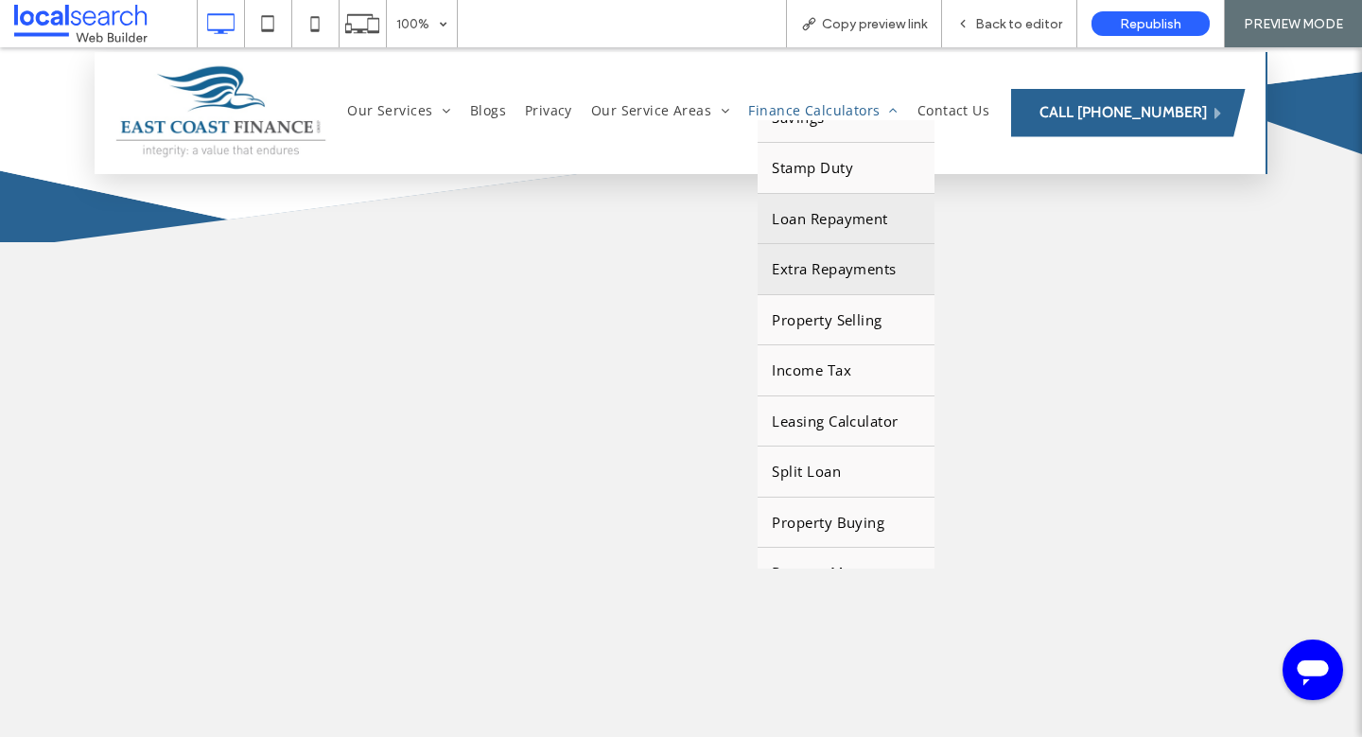
scroll to position [228, 0]
click at [874, 279] on span "Extra Repayments" at bounding box center [834, 271] width 124 height 22
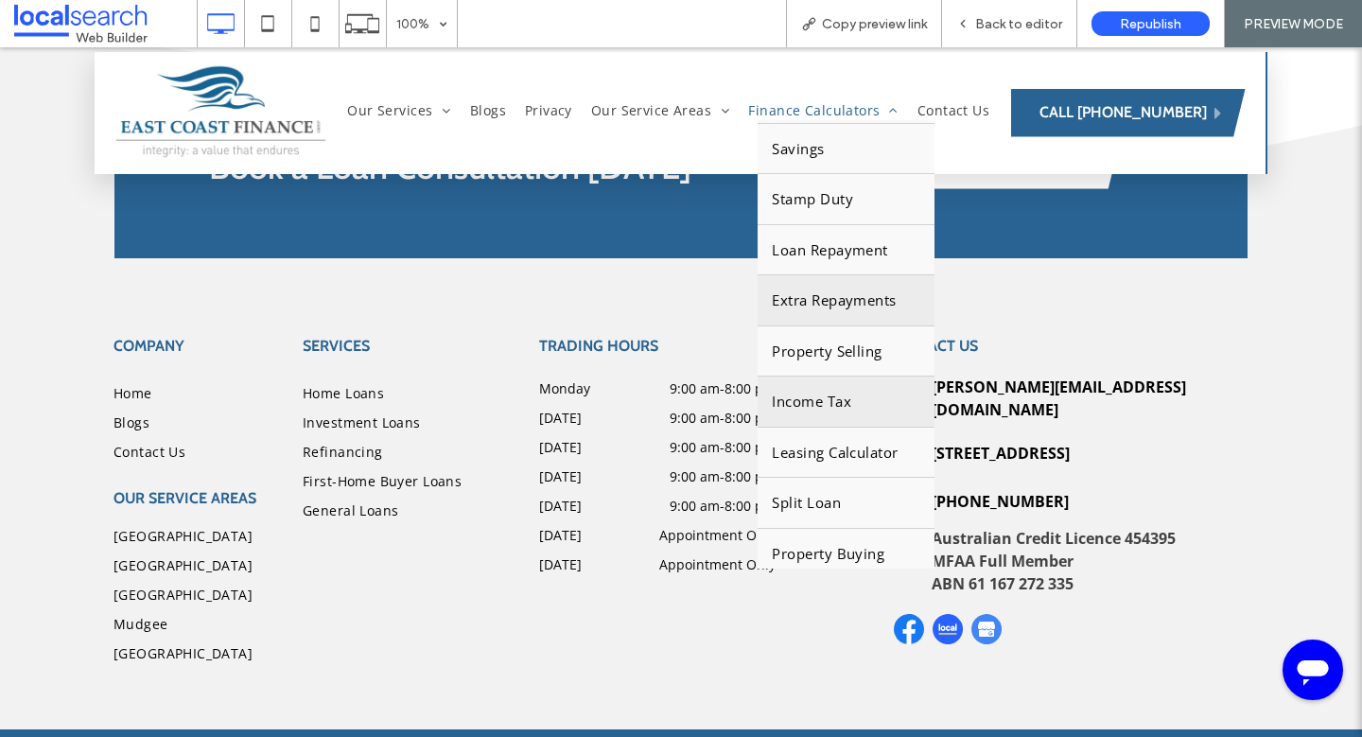
scroll to position [229, 0]
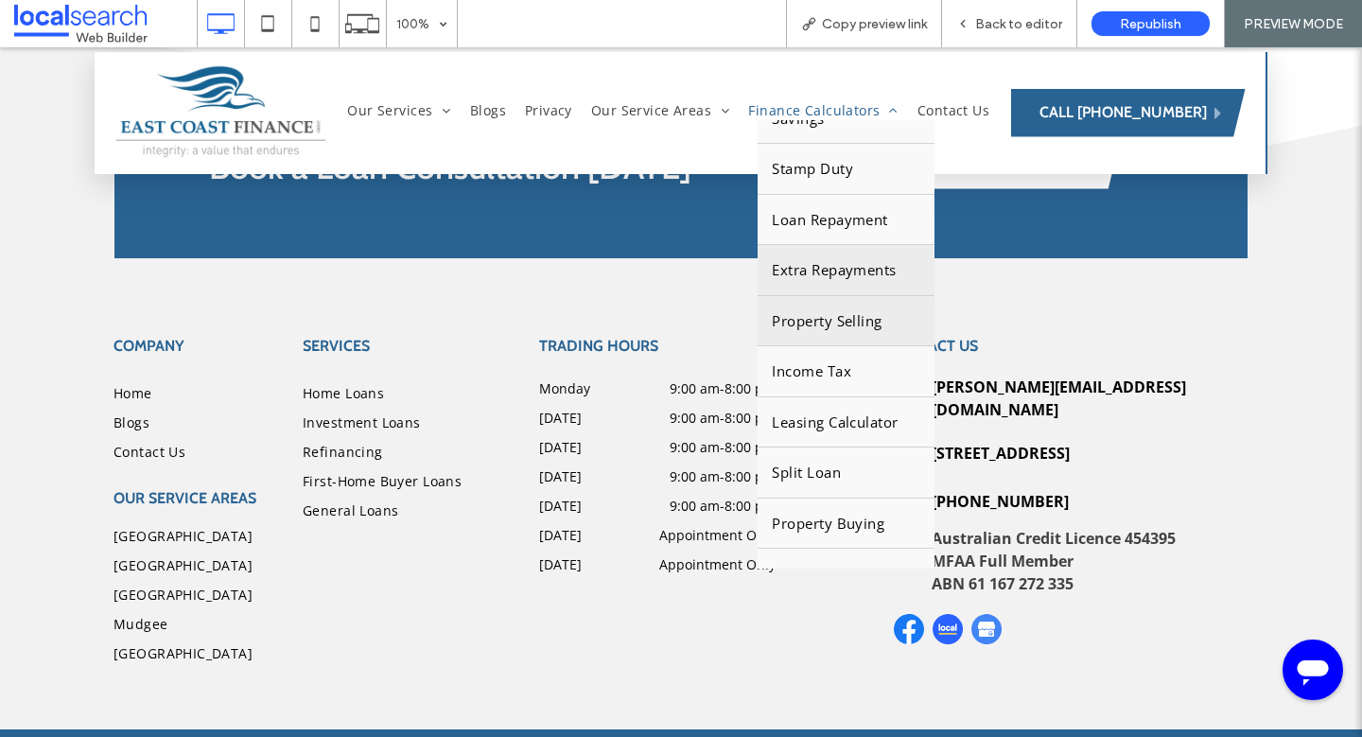
click at [863, 326] on span "Property Selling" at bounding box center [827, 321] width 110 height 22
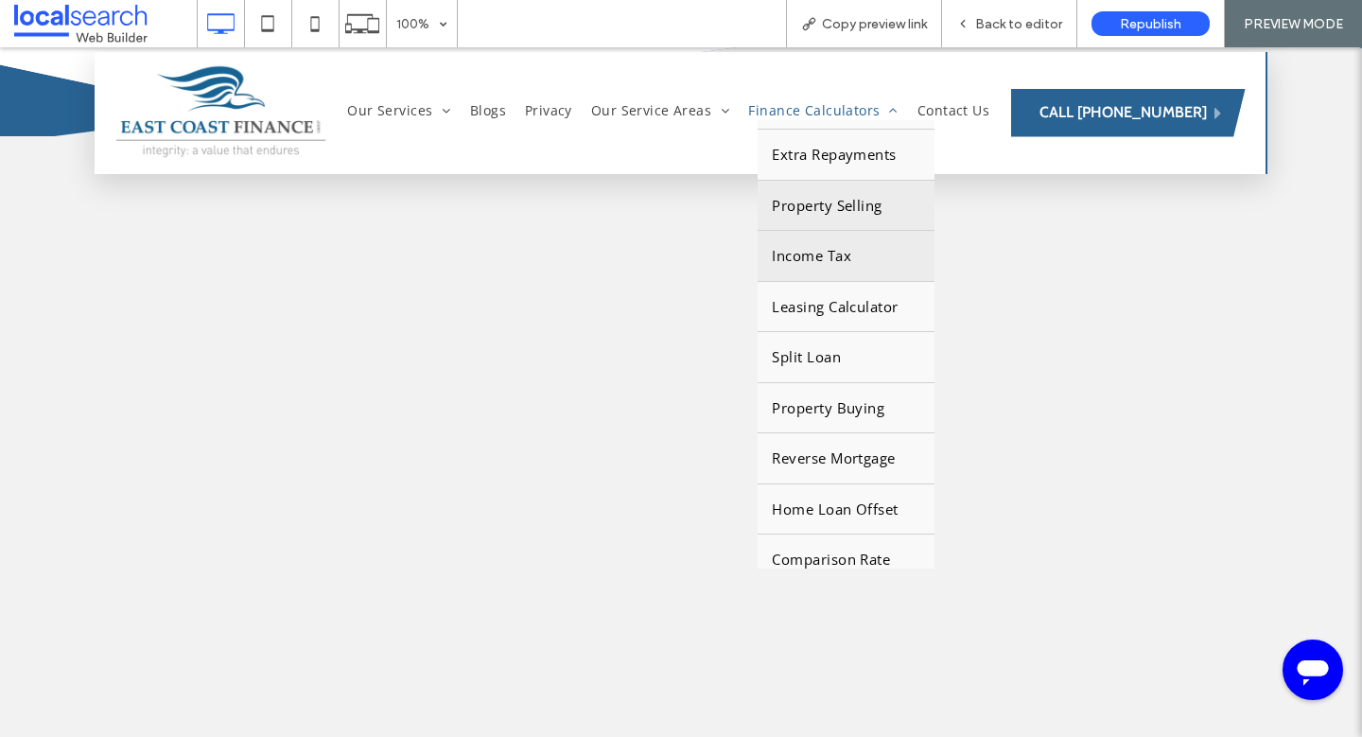
scroll to position [360, 0]
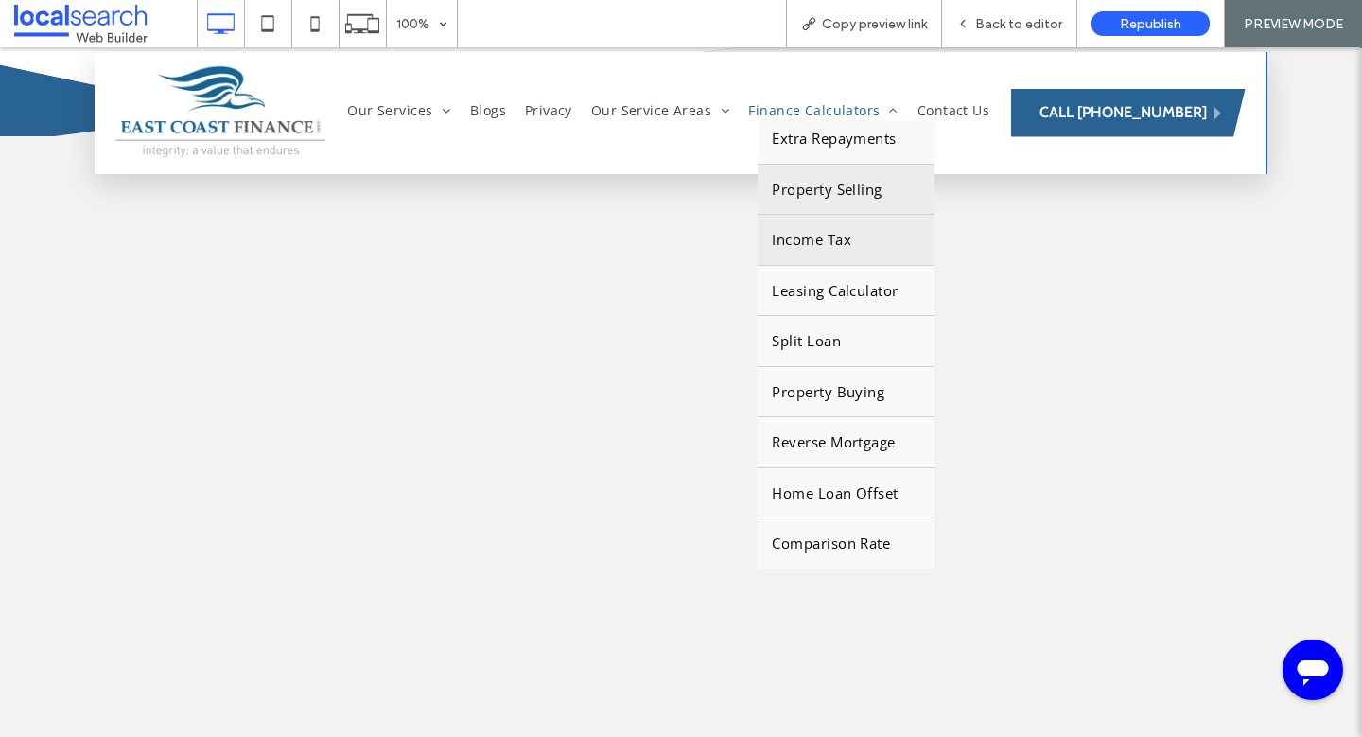
click at [836, 235] on span "Income Tax" at bounding box center [811, 240] width 79 height 22
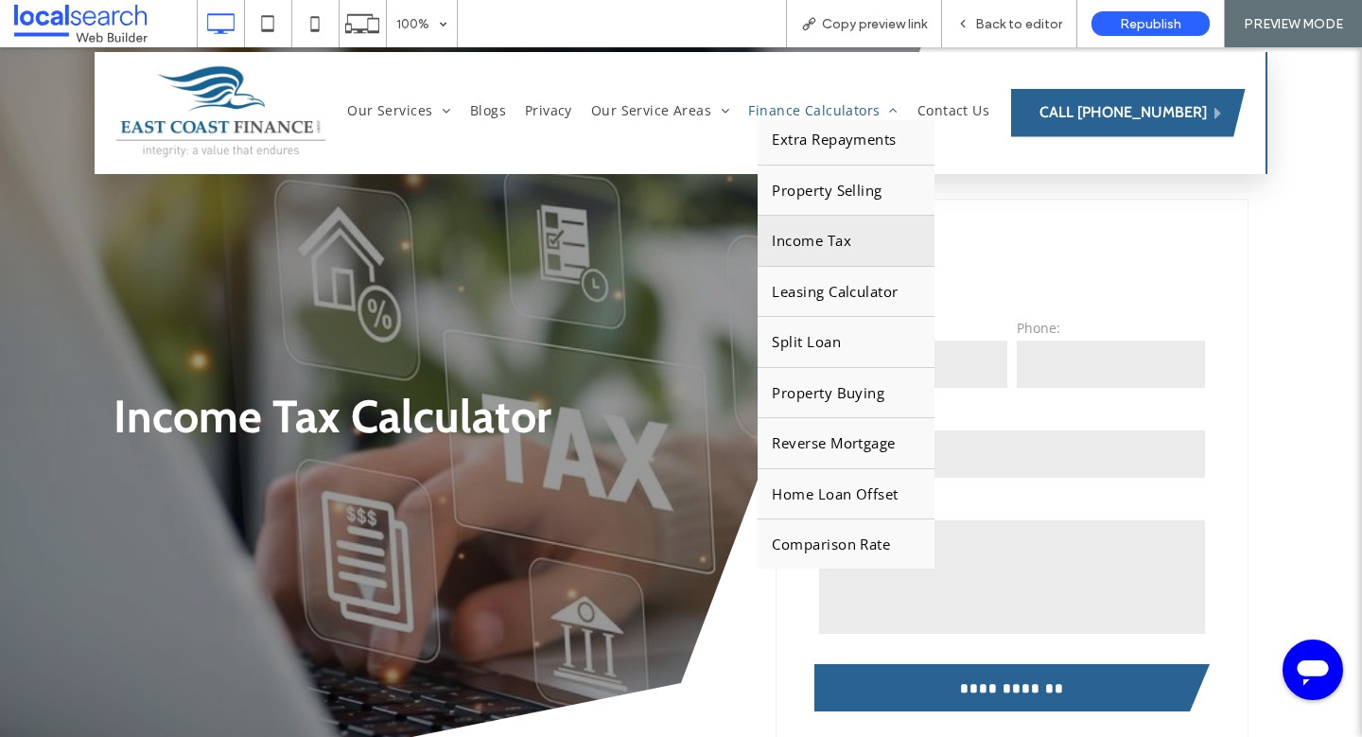
scroll to position [360, 0]
click at [814, 281] on span "Leasing Calculator" at bounding box center [835, 291] width 126 height 22
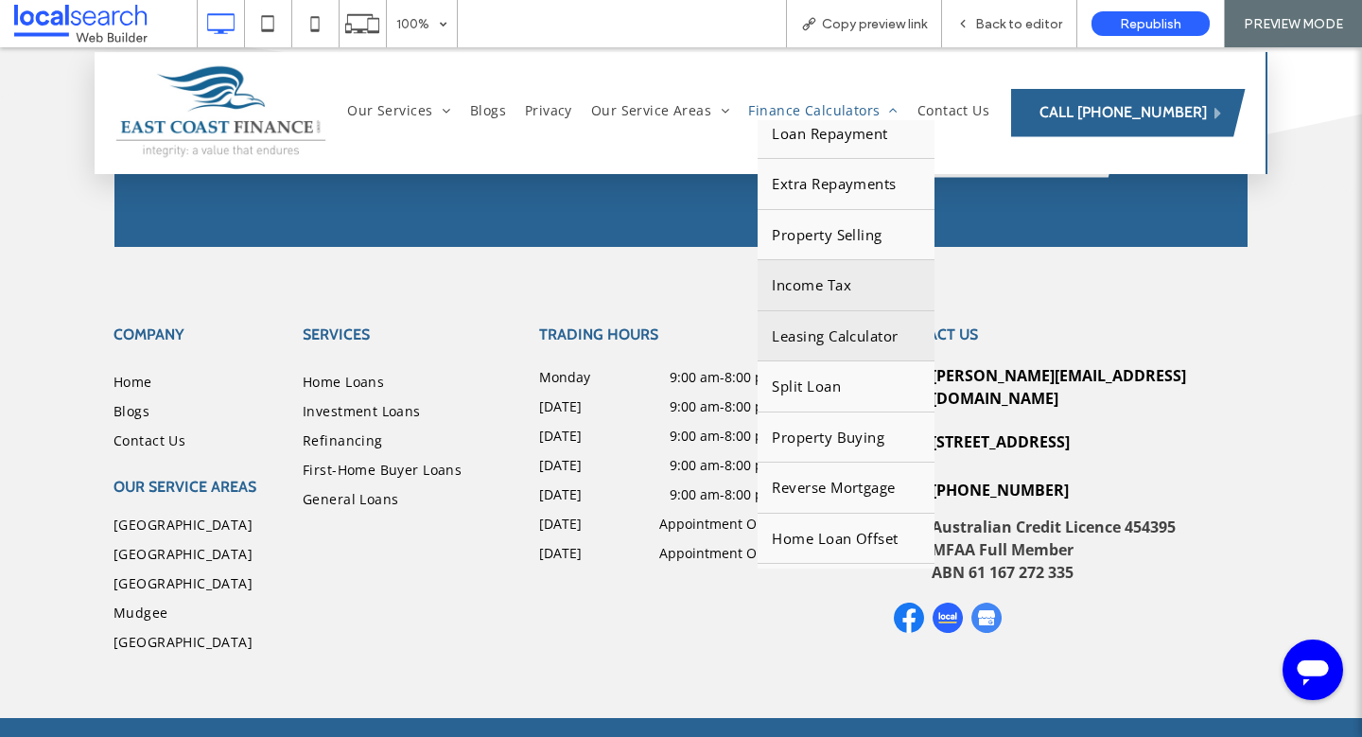
scroll to position [360, 0]
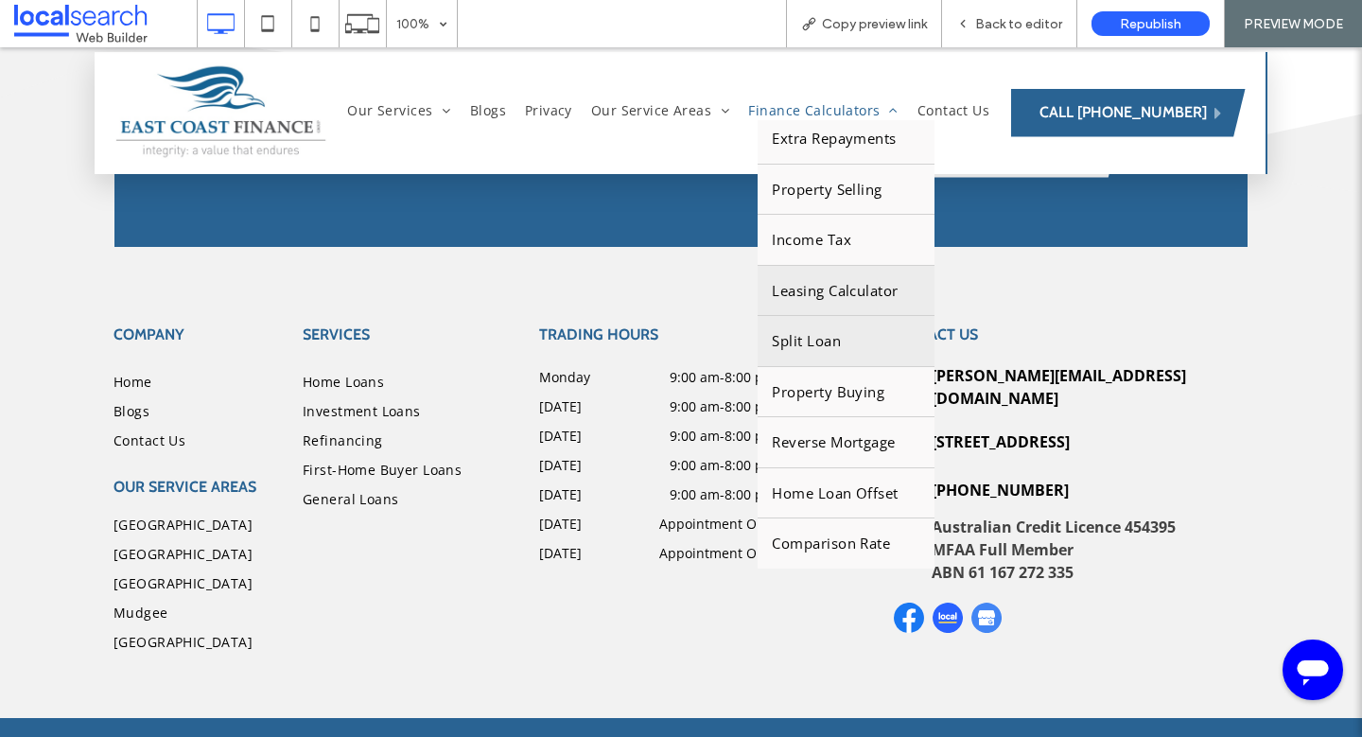
click at [871, 346] on link "Split Loan" at bounding box center [846, 341] width 177 height 50
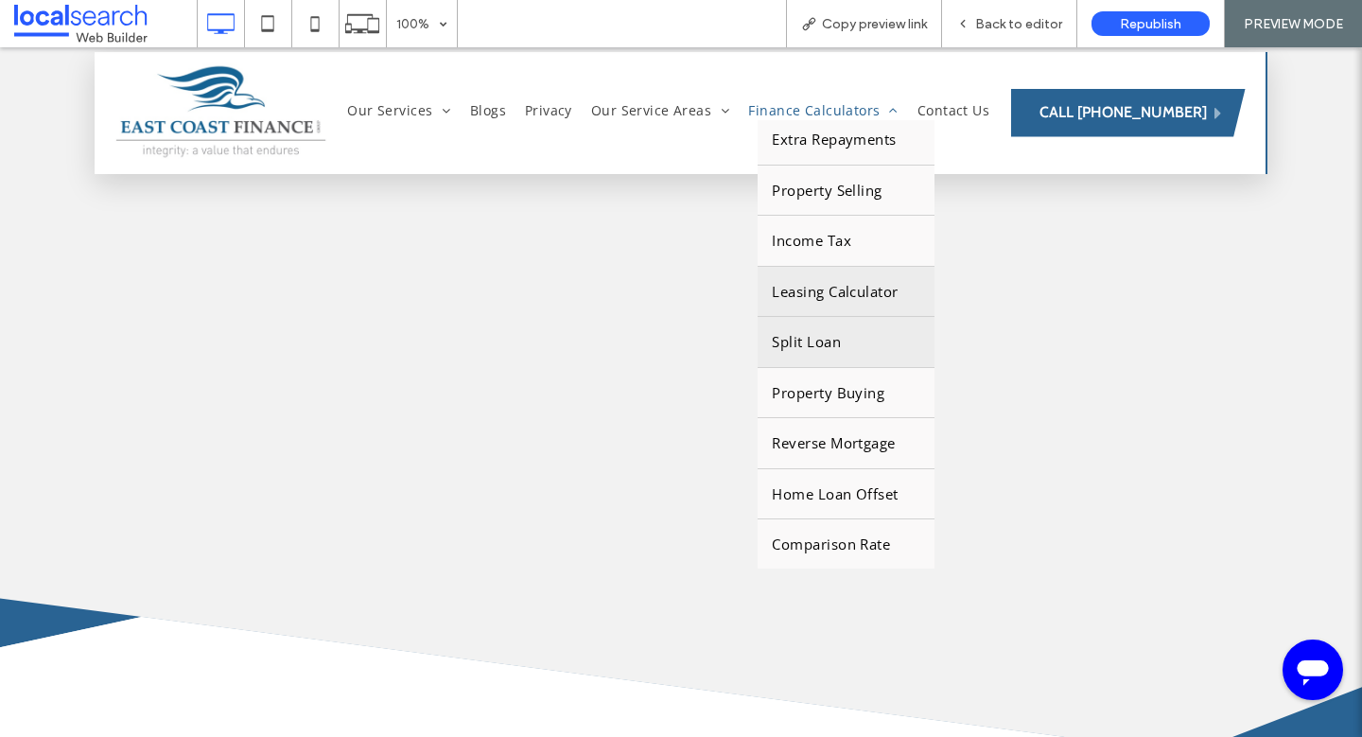
scroll to position [360, 0]
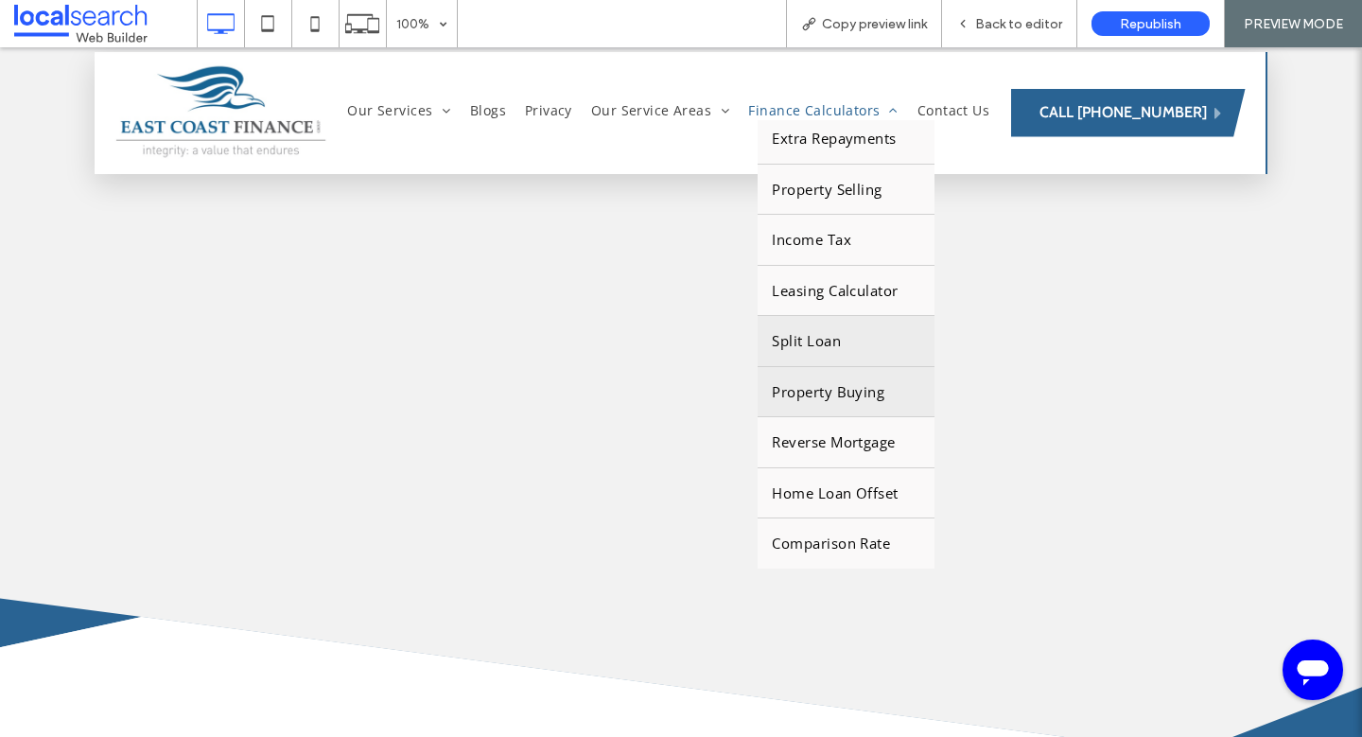
click at [837, 379] on link "Property Buying" at bounding box center [846, 392] width 177 height 50
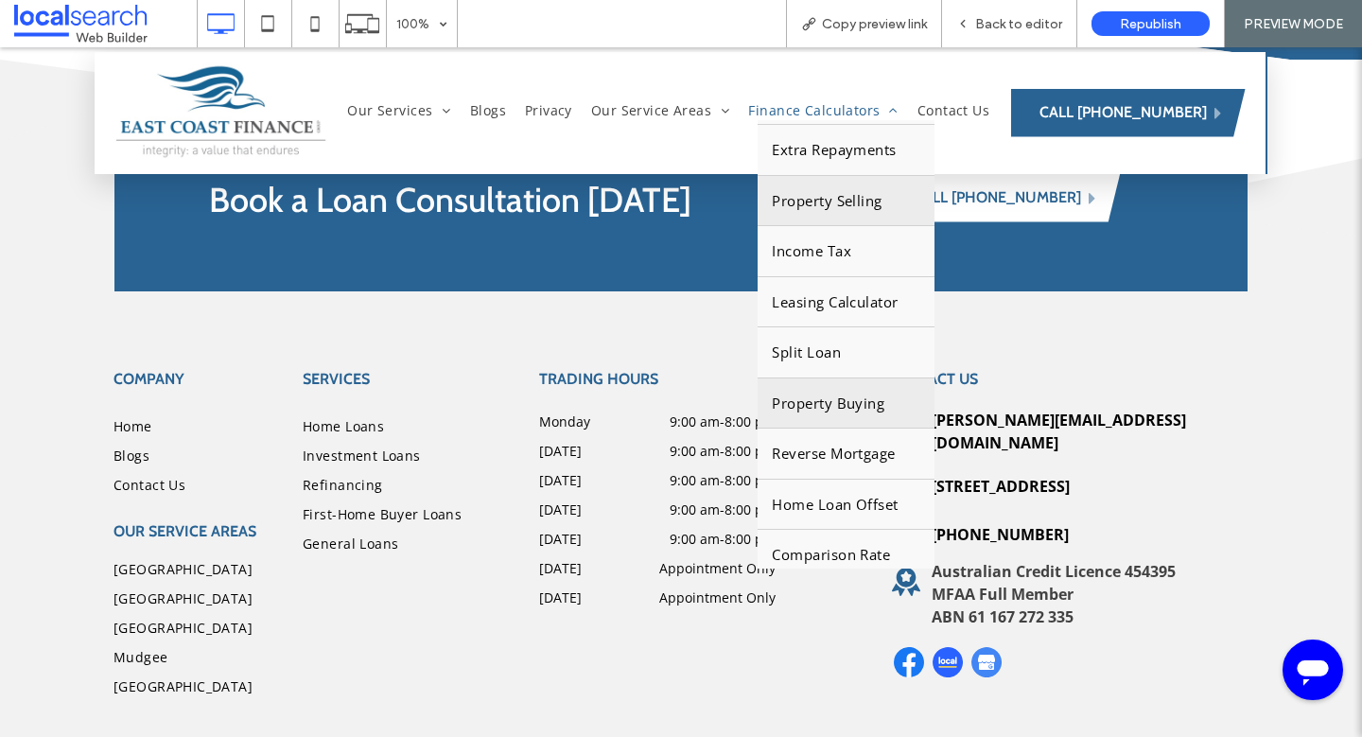
scroll to position [360, 0]
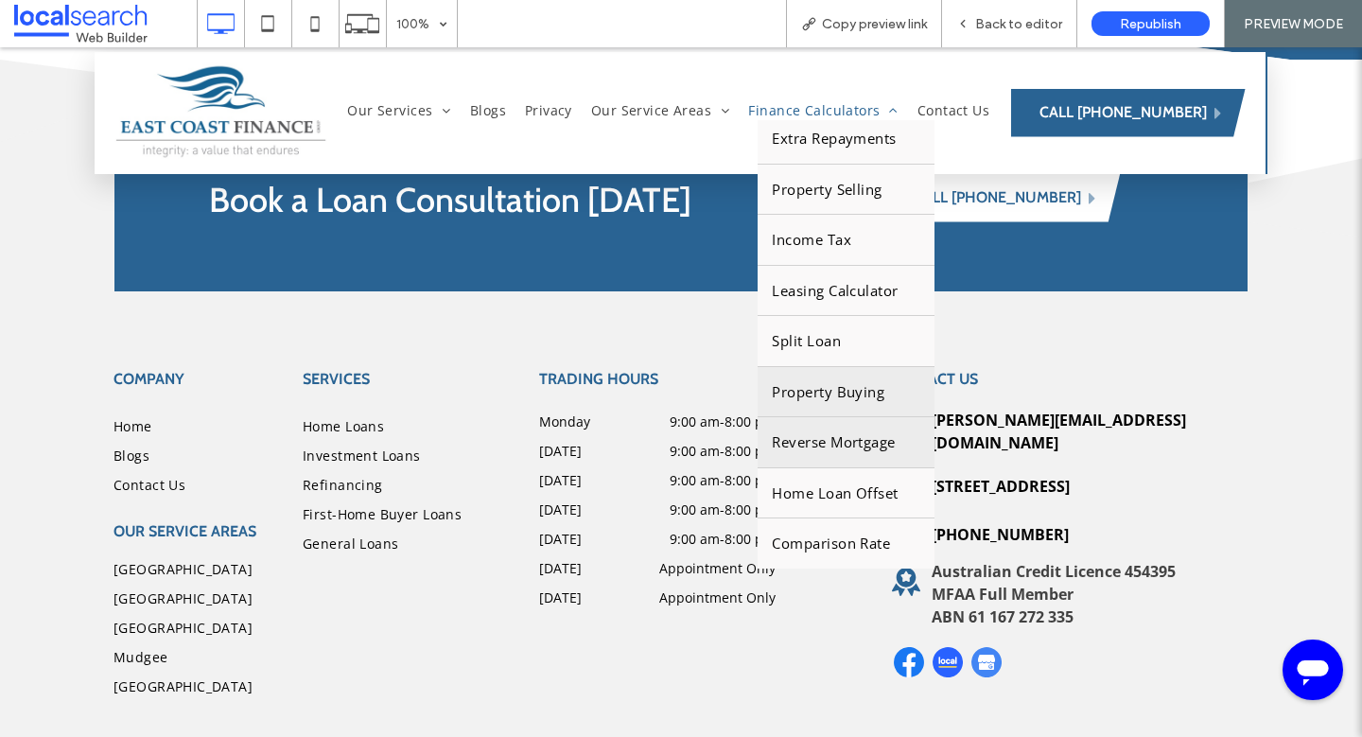
click at [891, 444] on span "Reverse Mortgage" at bounding box center [833, 442] width 123 height 22
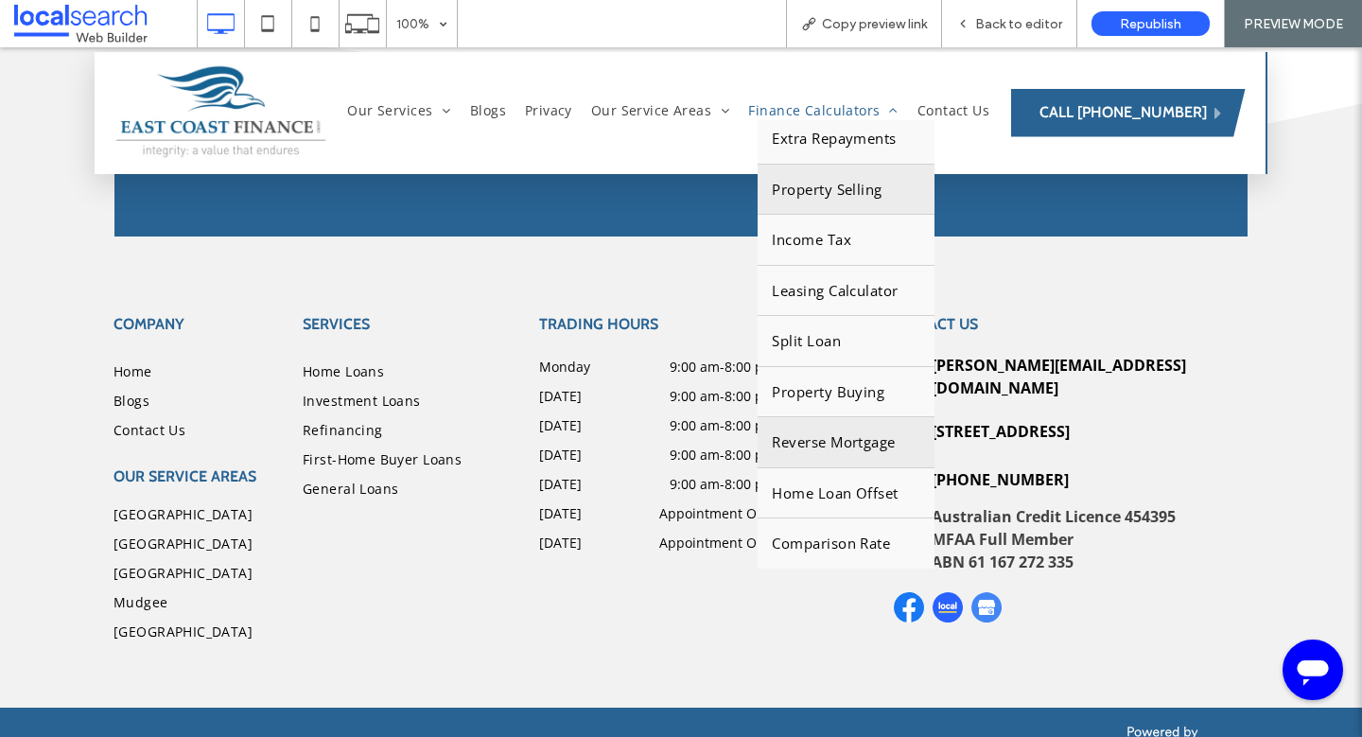
scroll to position [2296, 0]
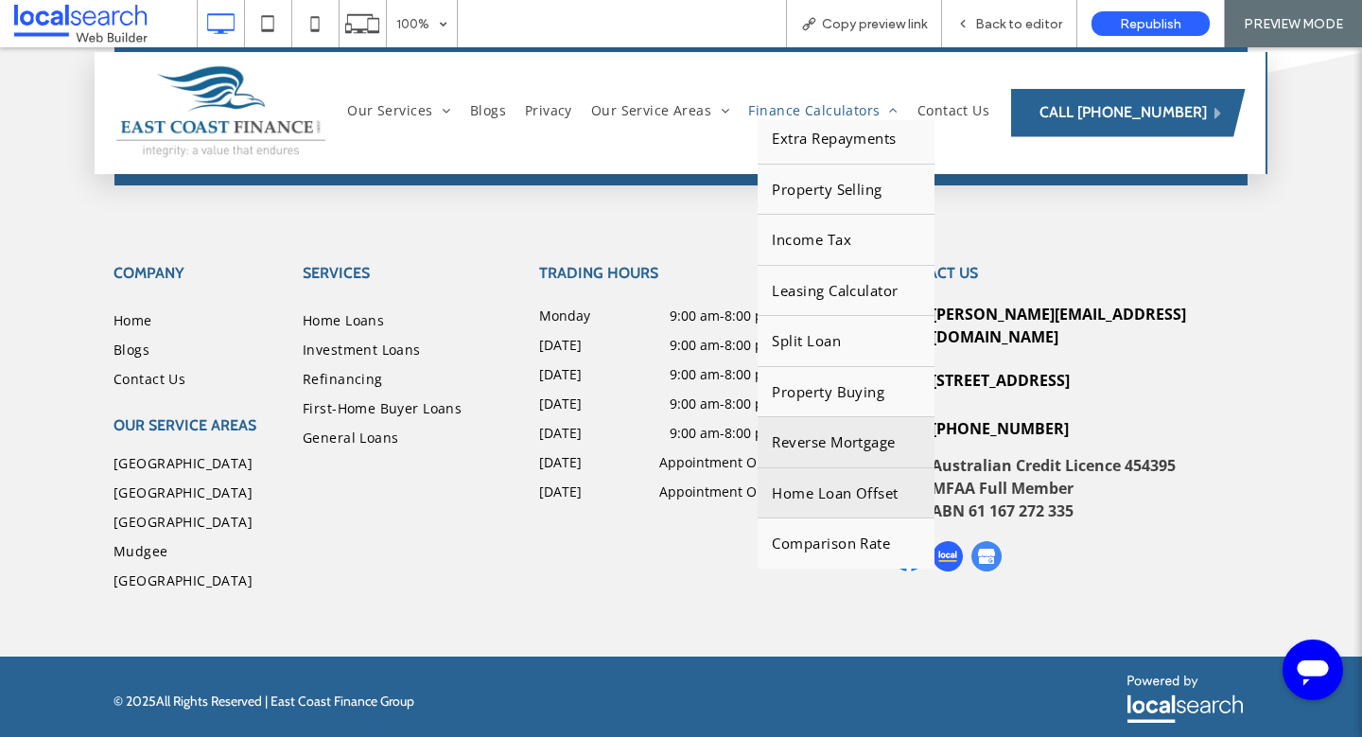
click at [852, 484] on span "Home Loan Offset" at bounding box center [835, 493] width 126 height 22
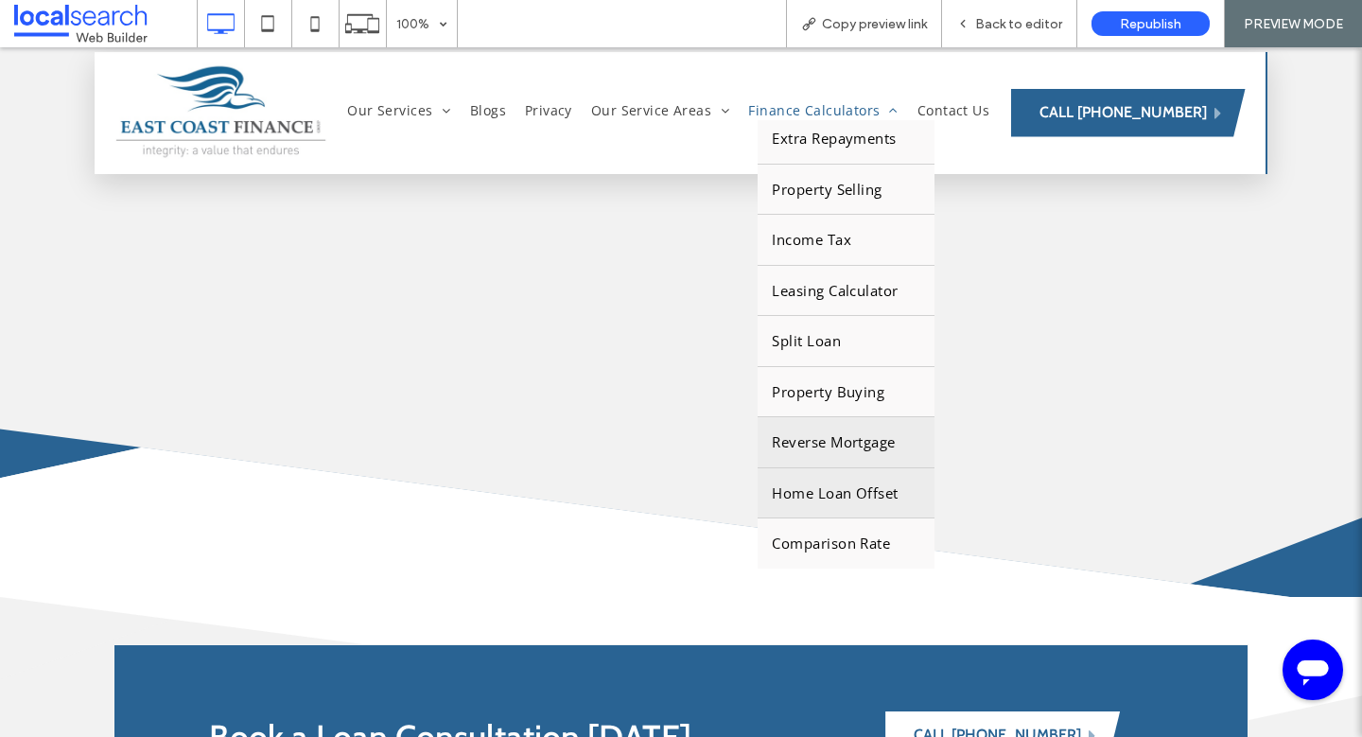
scroll to position [1221, 0]
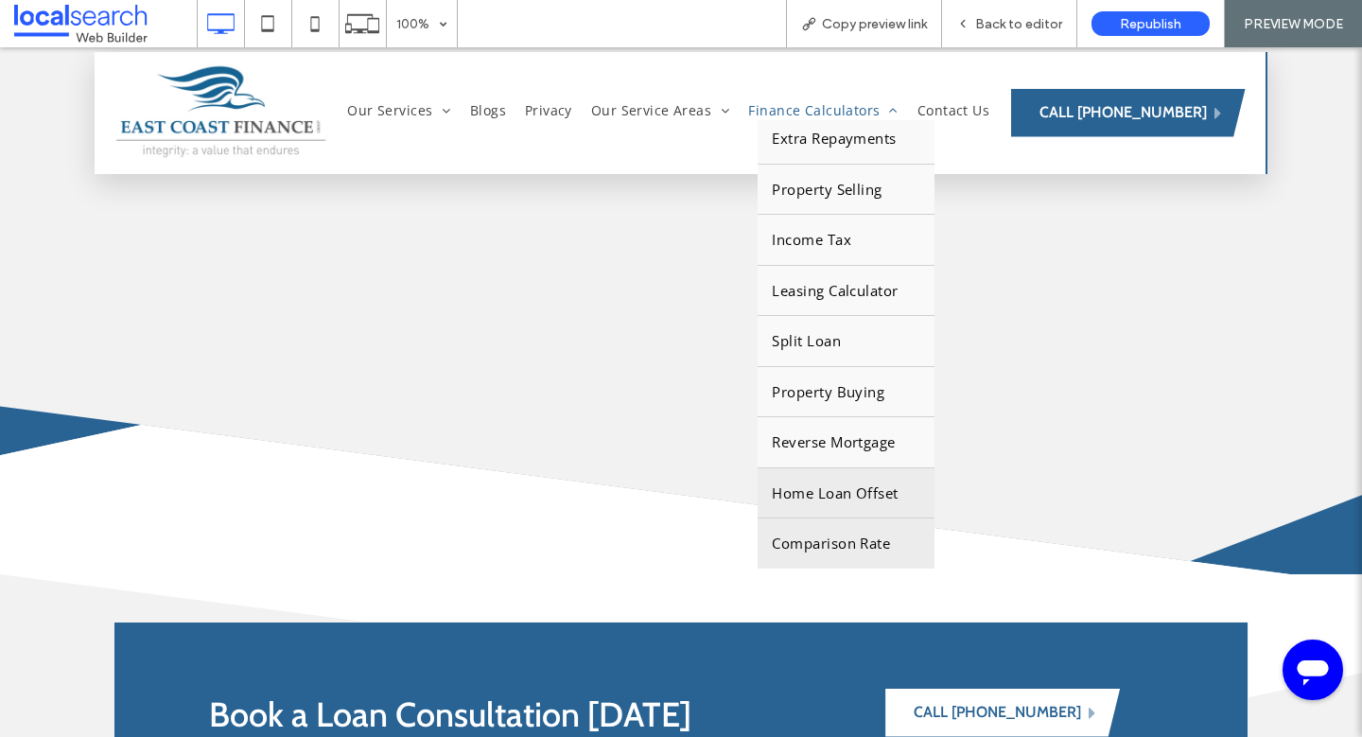
click at [865, 530] on link "Comparison Rate" at bounding box center [846, 543] width 177 height 50
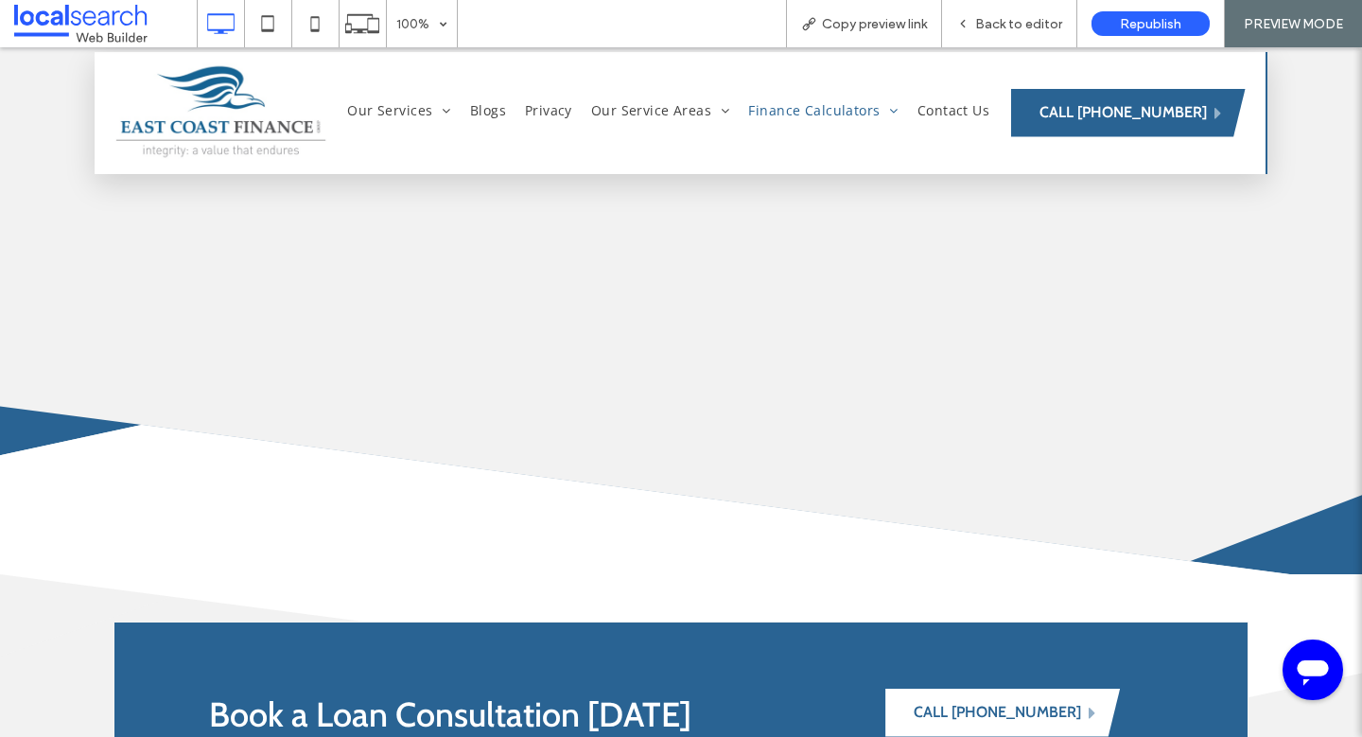
scroll to position [1224, 0]
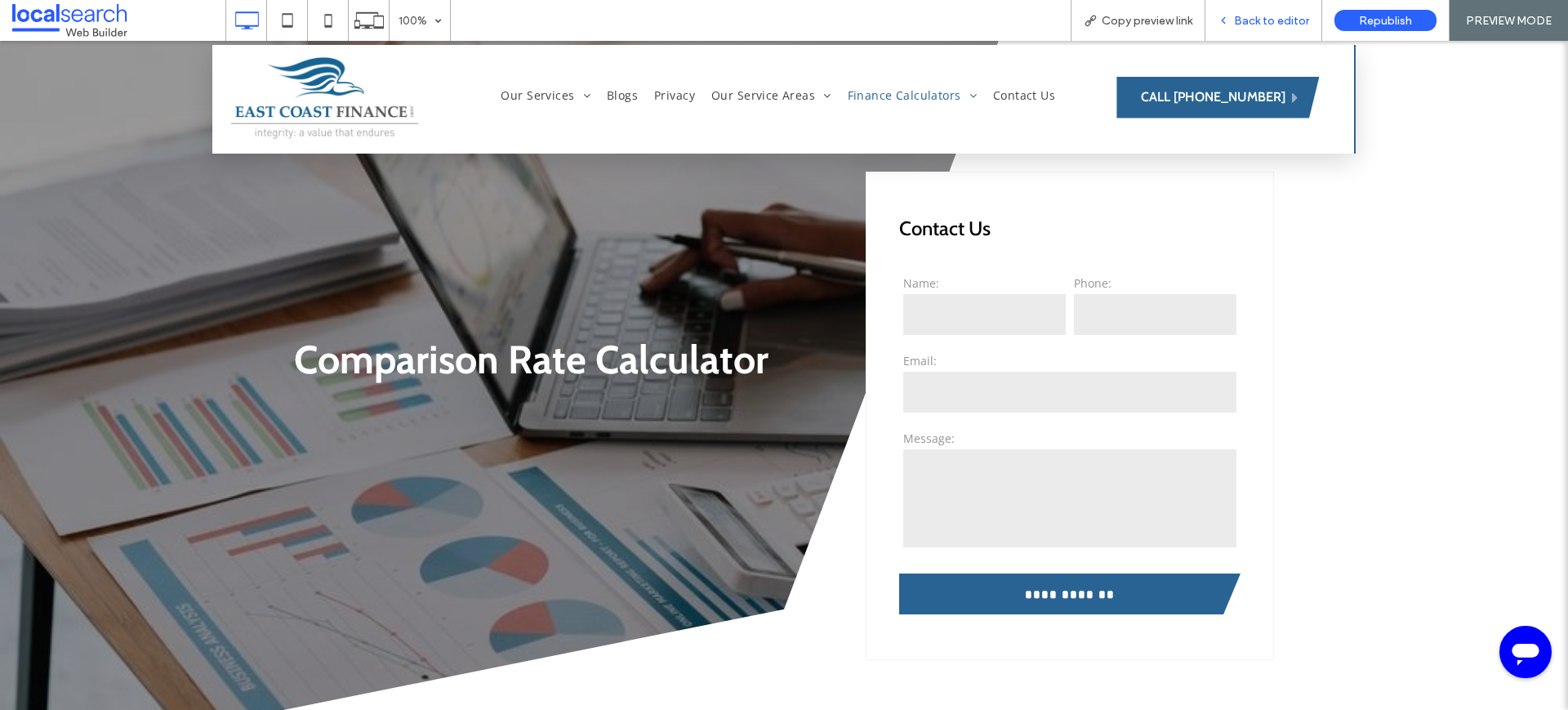
click at [1276, 19] on span "Back to editor" at bounding box center [1271, 21] width 75 height 14
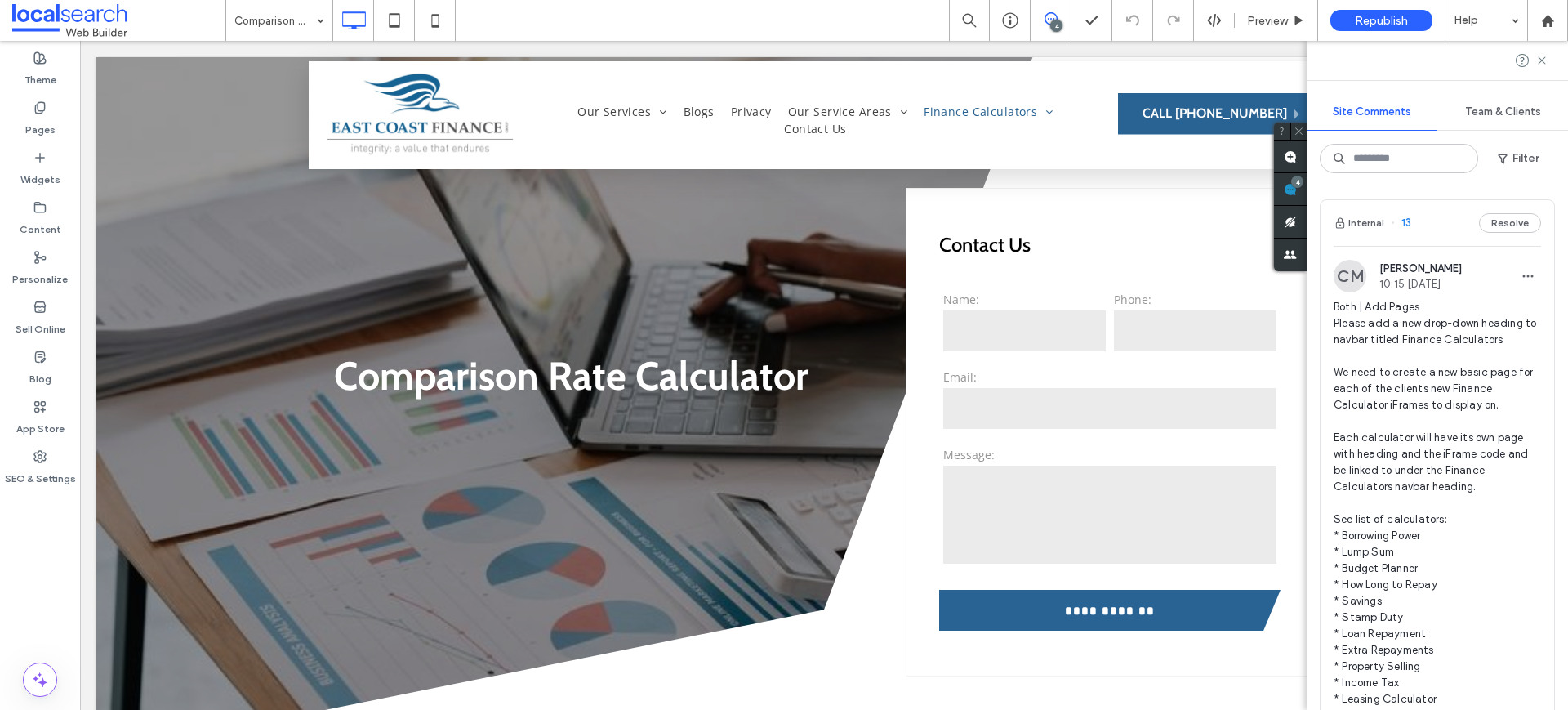
click at [1553, 189] on div "Site Comments Team & Clients Filter Internal 13 Resolve CM Chayce McLoughlin 10…" at bounding box center [1437, 375] width 262 height 669
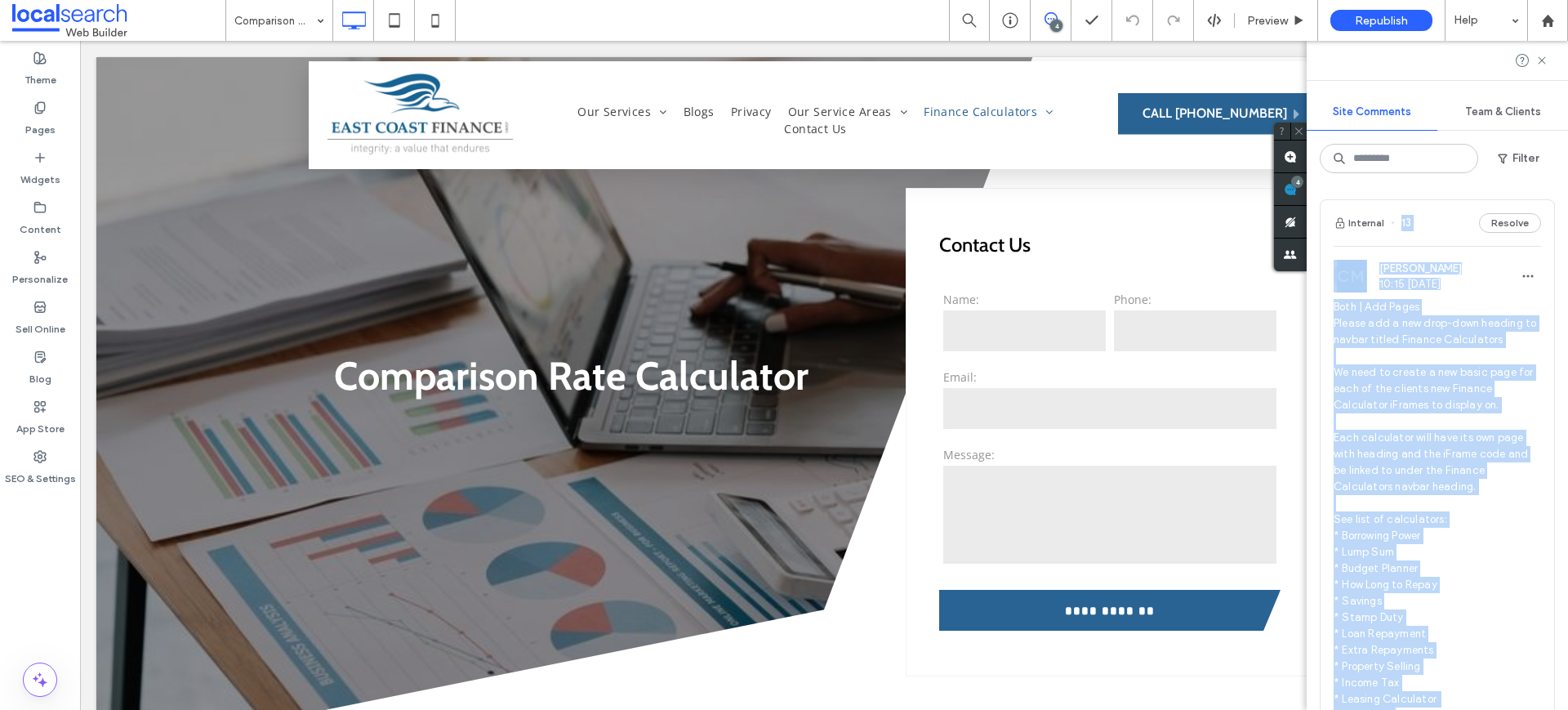
click at [1499, 301] on span "Both | Add Pages Please add a new drop-down heading to navbar titled Finance Ca…" at bounding box center [1438, 609] width 207 height 621
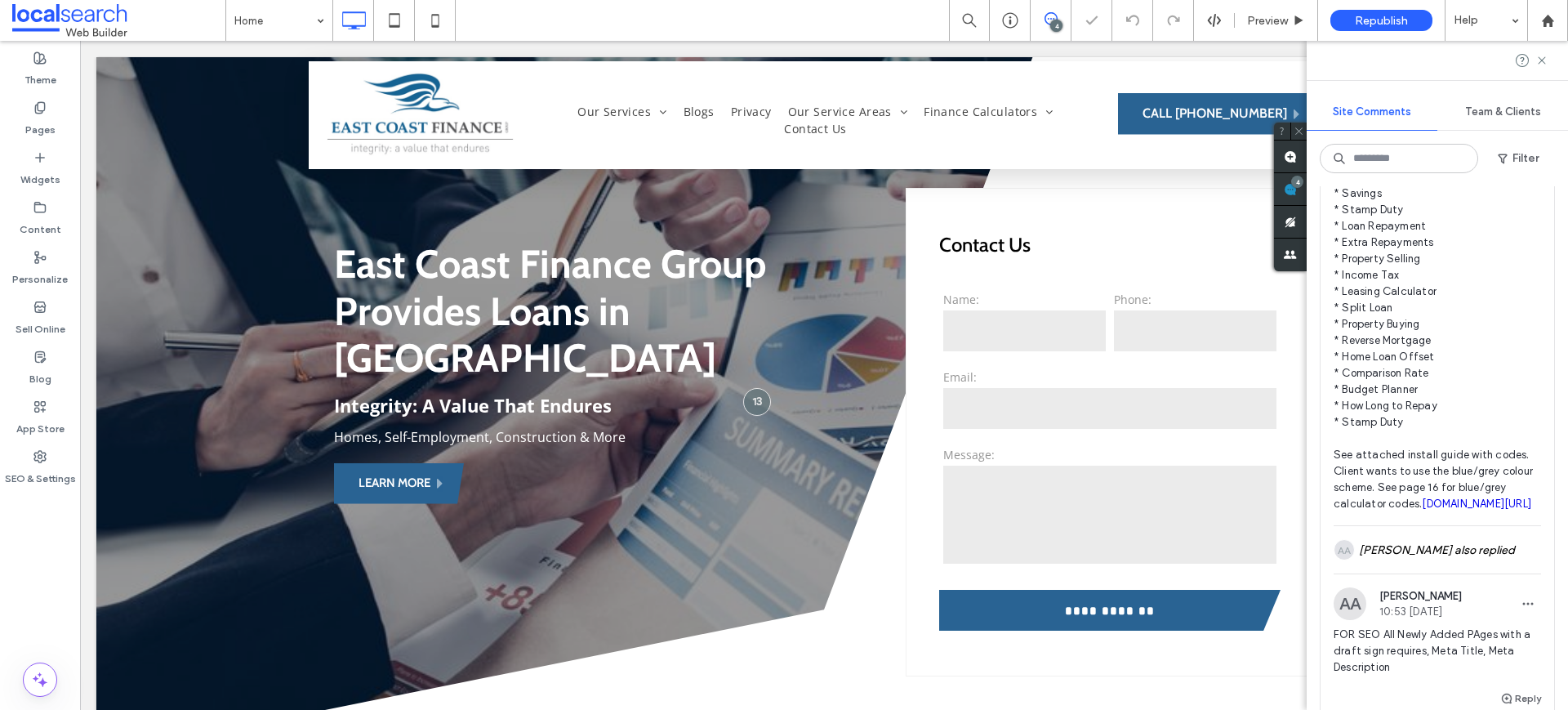
scroll to position [434, 0]
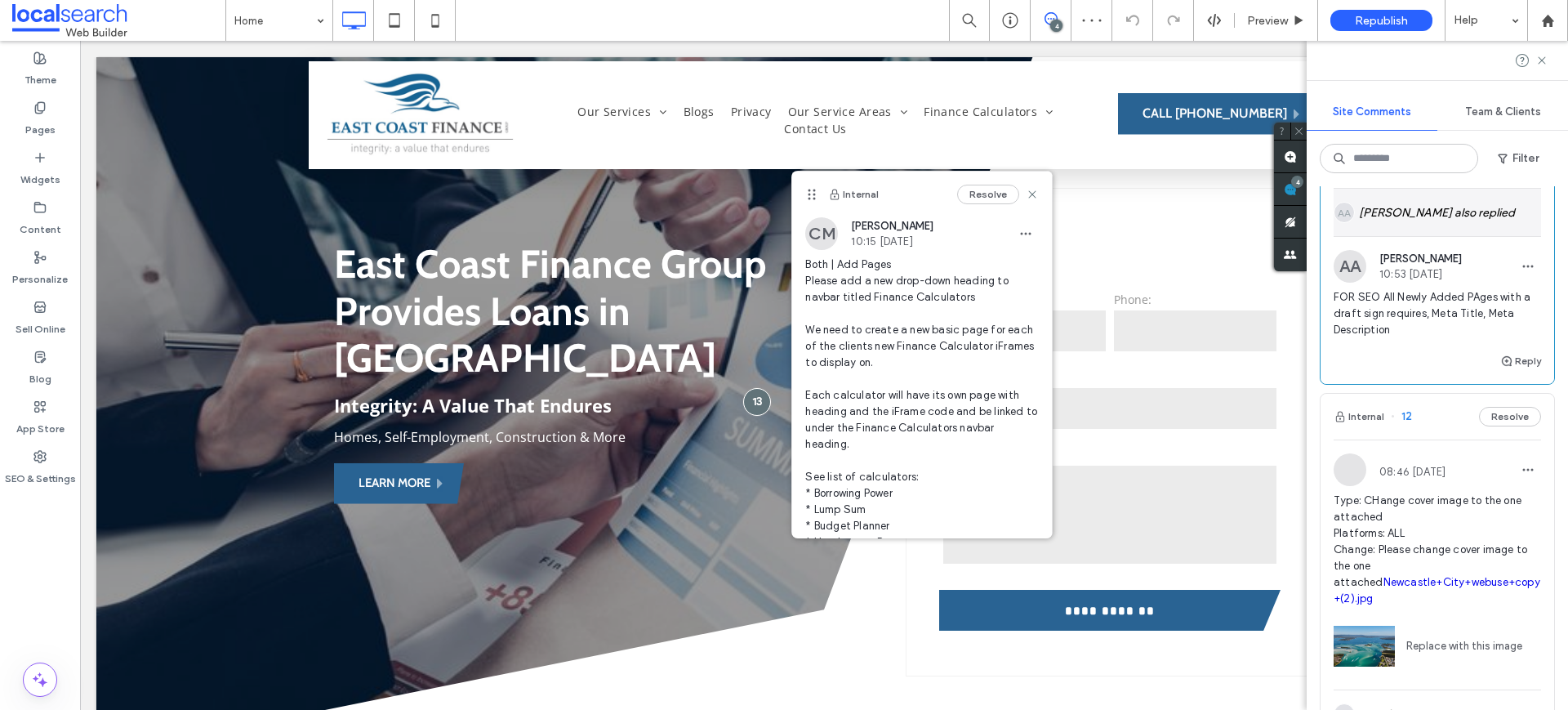
click at [1426, 236] on div "AA Alexander Abaloyan also replied" at bounding box center [1438, 212] width 207 height 48
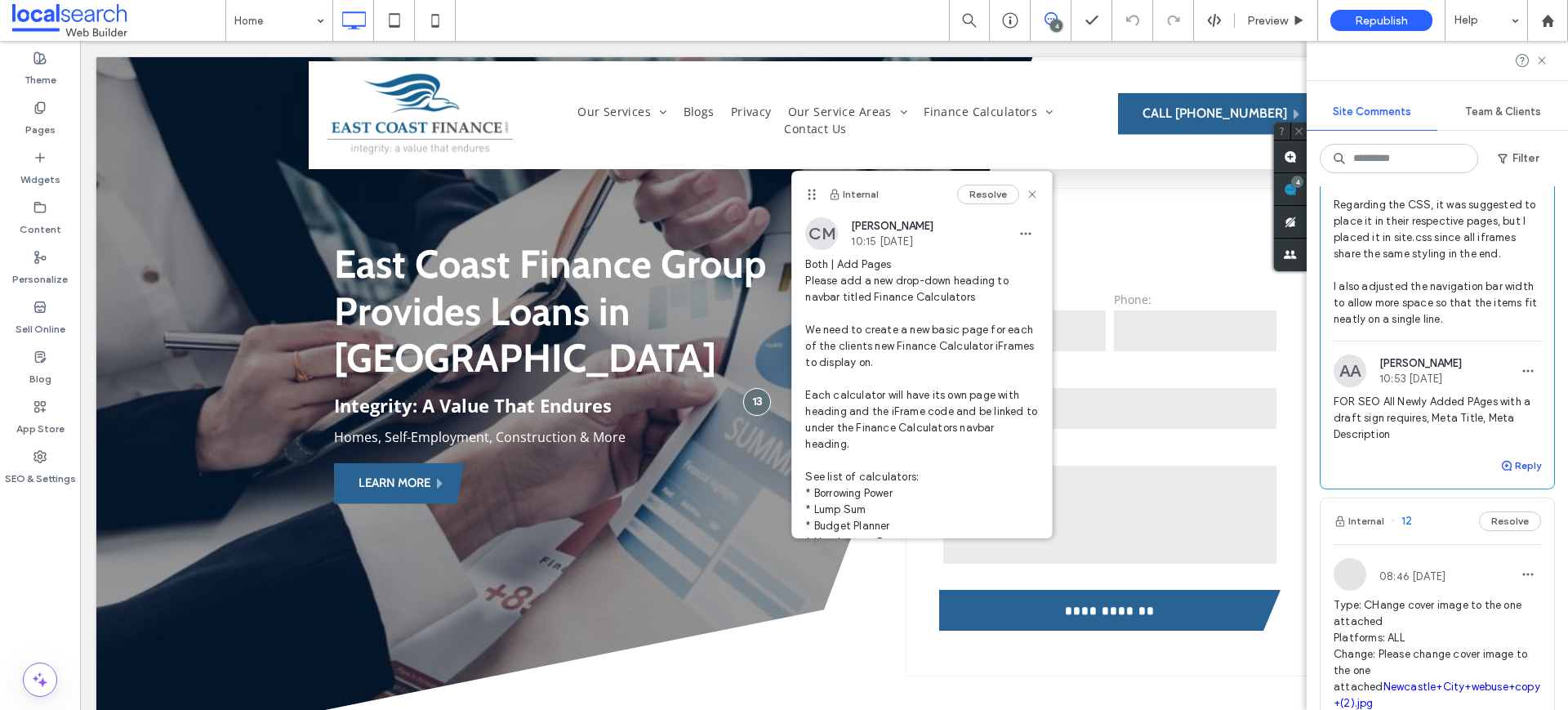
click at [1519, 476] on button "Reply" at bounding box center [1521, 466] width 41 height 20
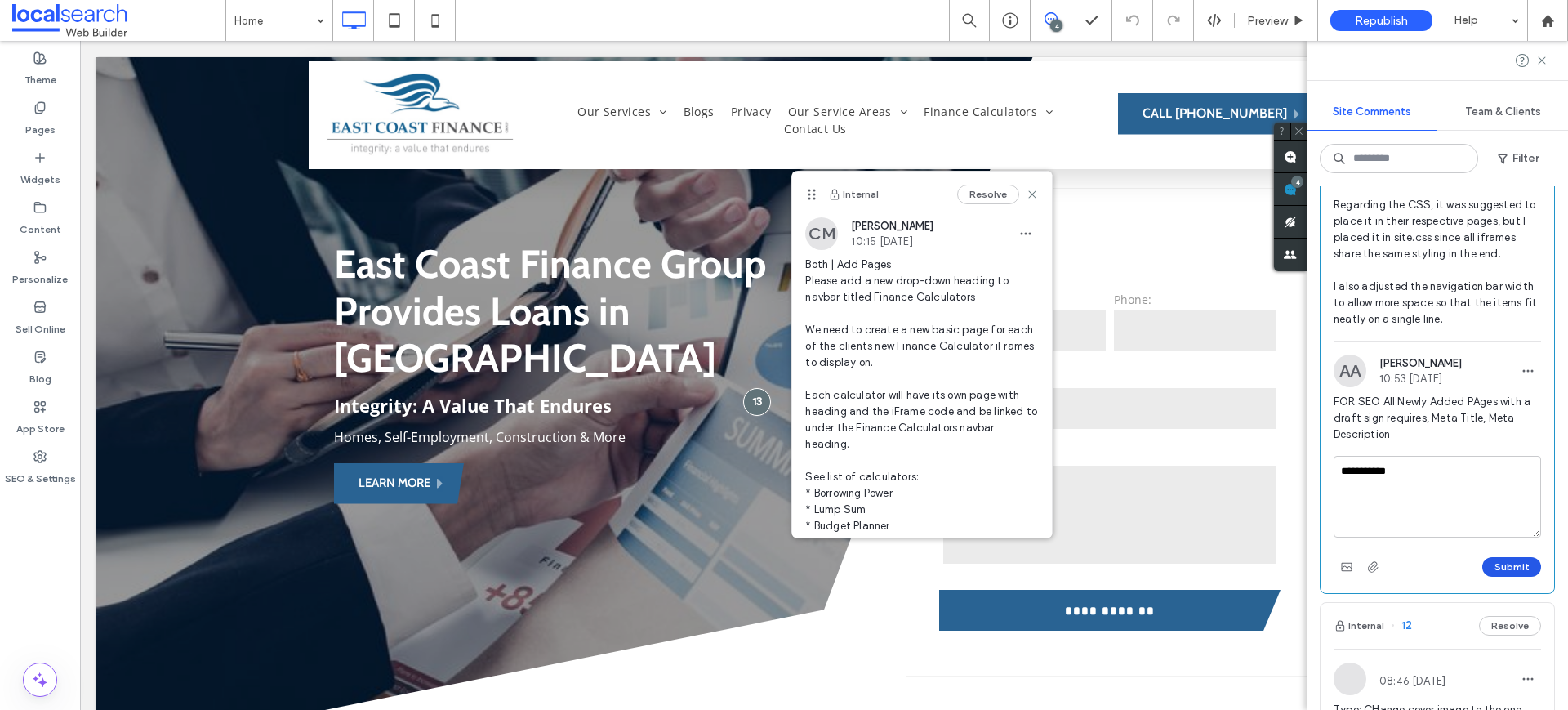
type textarea "**********"
click at [1519, 577] on button "Submit" at bounding box center [1512, 567] width 59 height 20
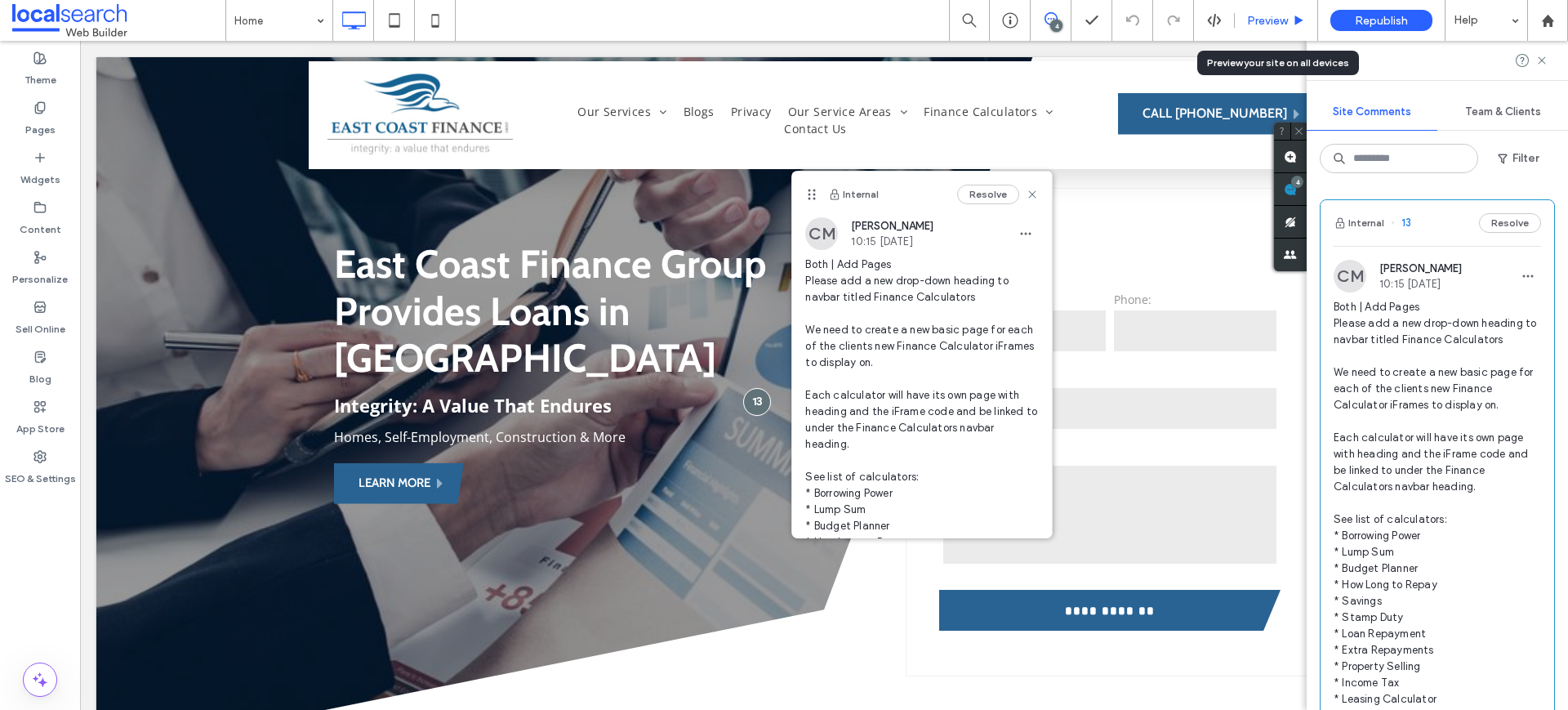
click at [1301, 26] on div "Preview" at bounding box center [1276, 21] width 83 height 14
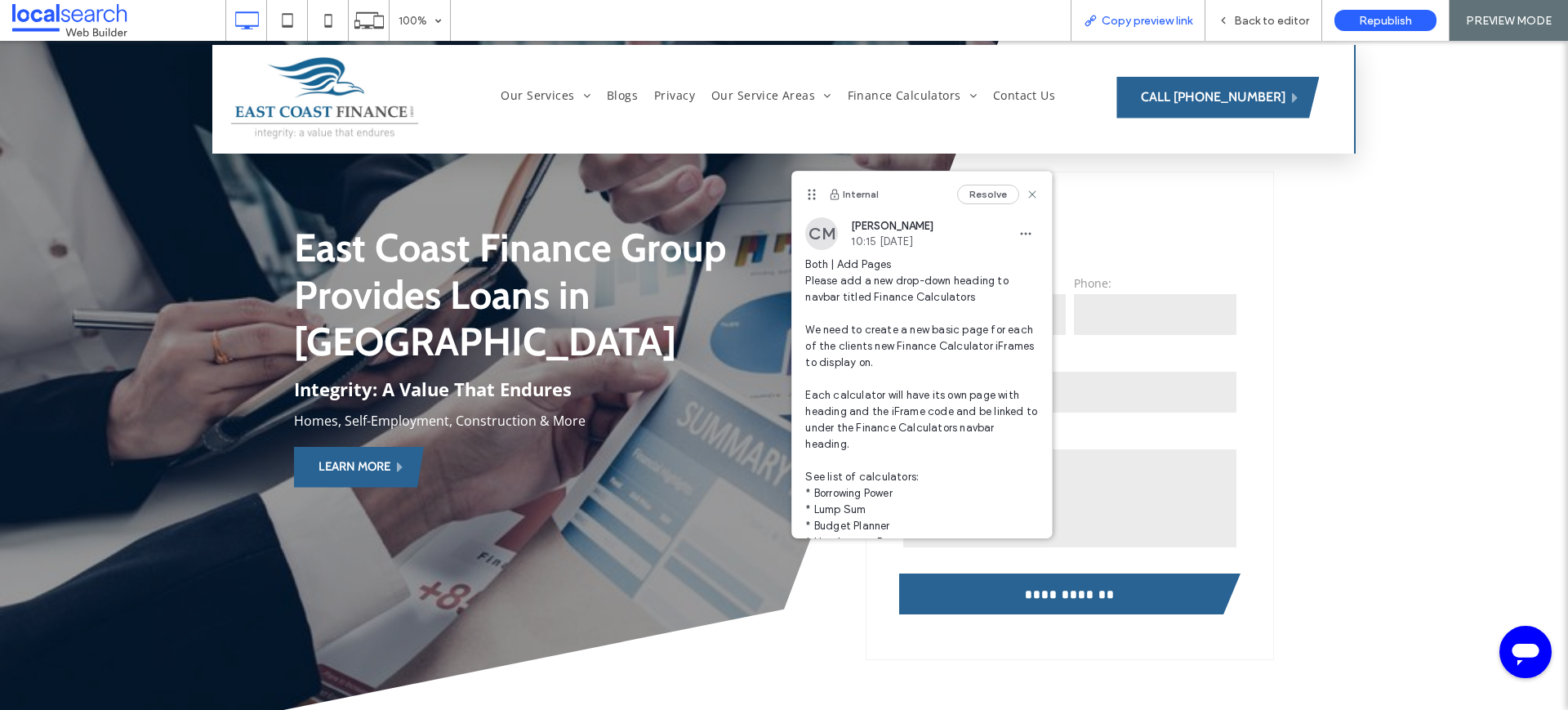
click at [1172, 20] on span "Copy preview link" at bounding box center [1147, 21] width 91 height 14
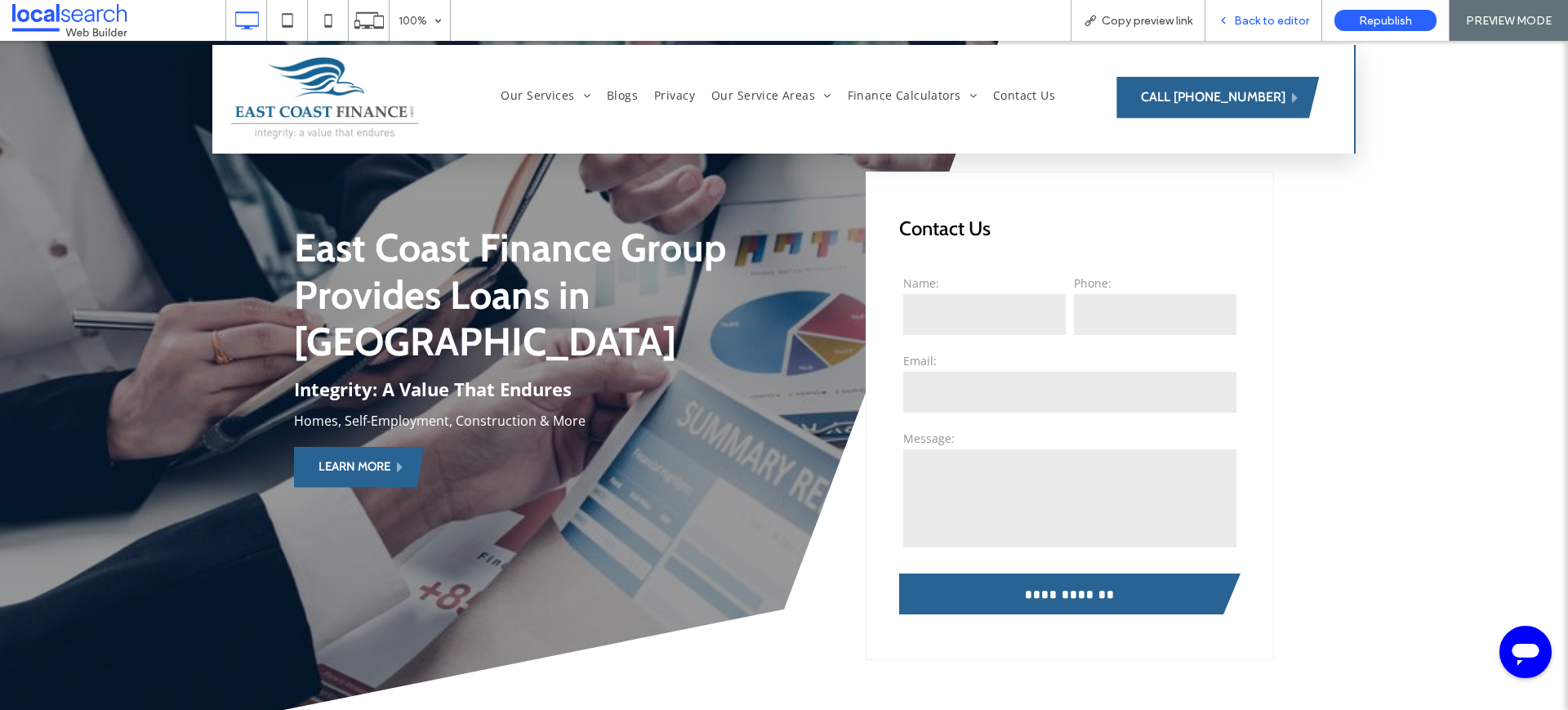
click at [1286, 25] on span "Back to editor" at bounding box center [1271, 21] width 75 height 14
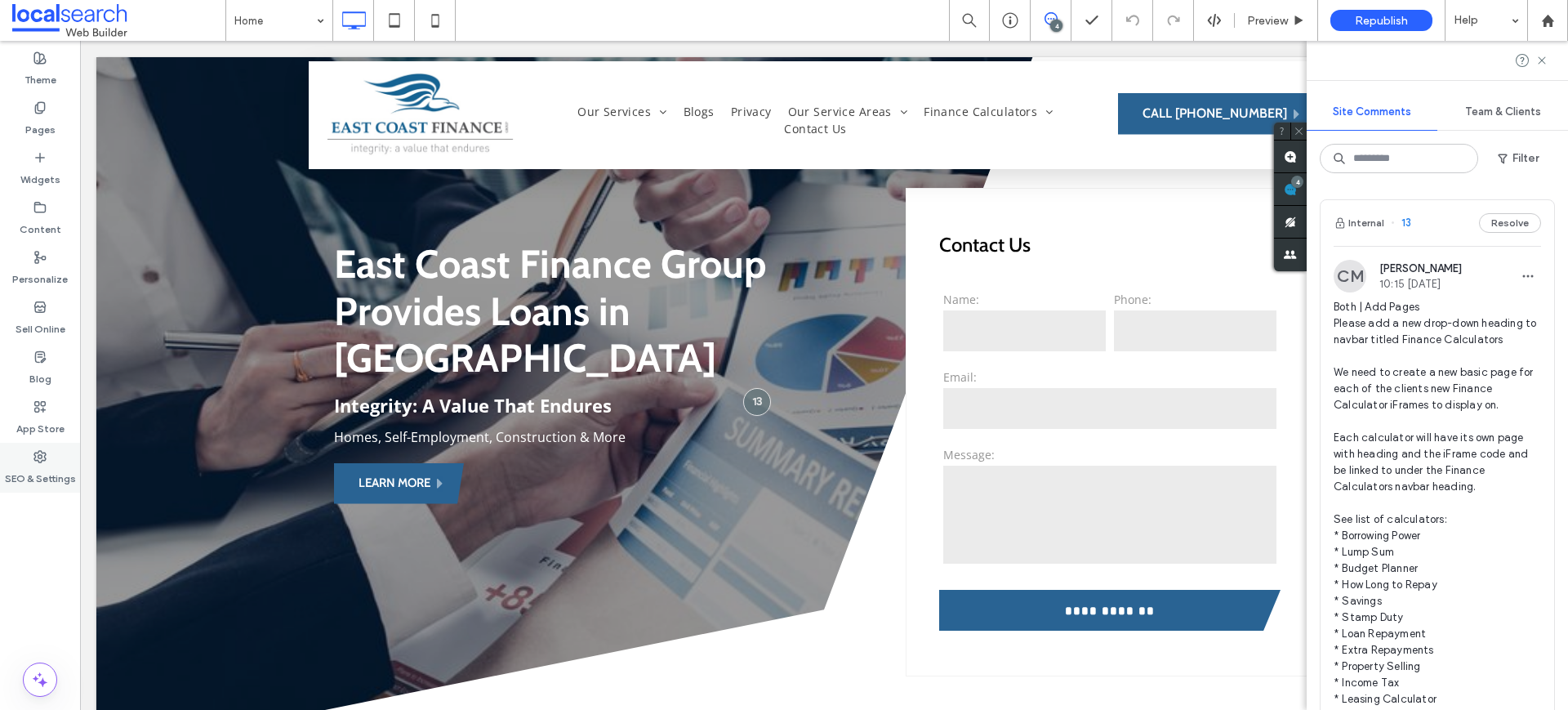
click at [39, 457] on icon at bounding box center [40, 456] width 13 height 13
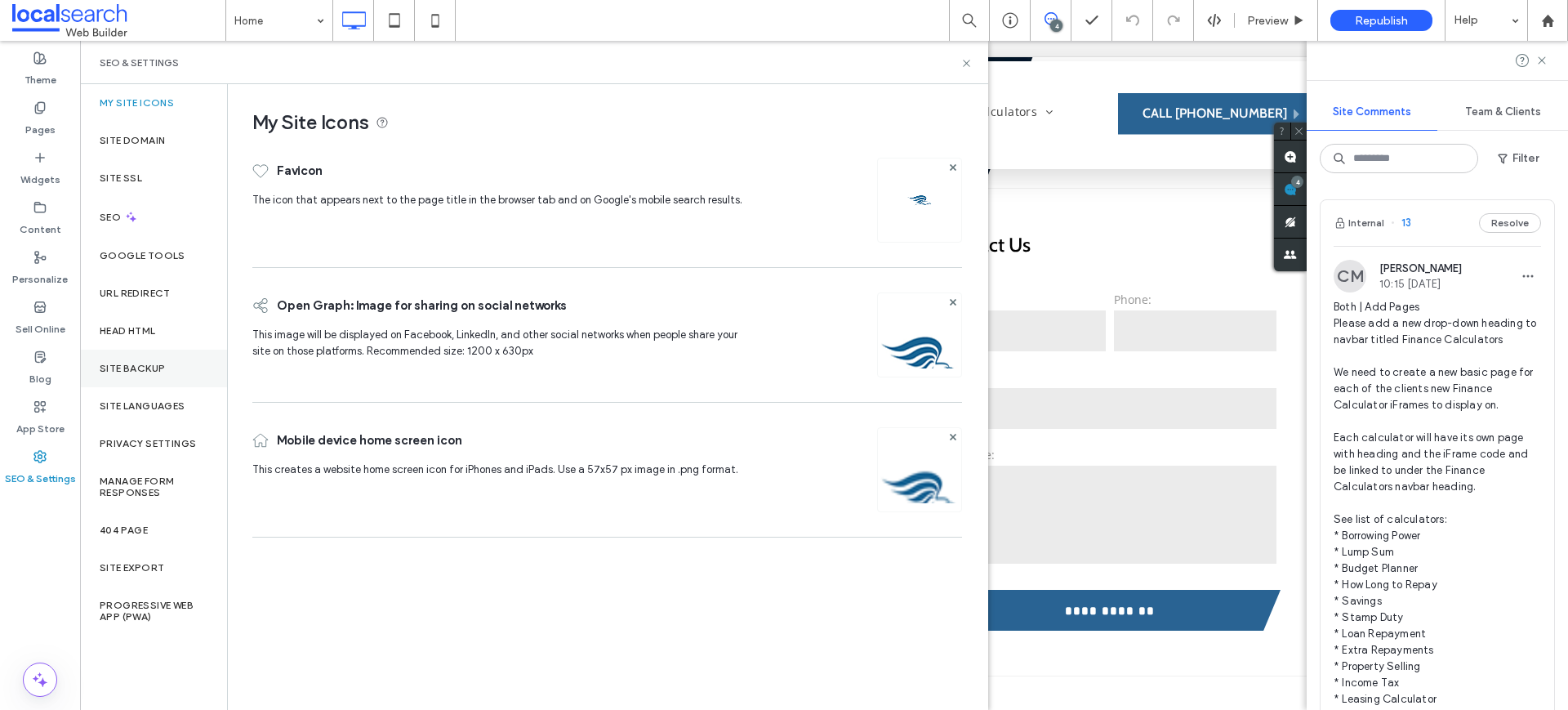
click at [155, 355] on div "Site Backup" at bounding box center [154, 369] width 147 height 38
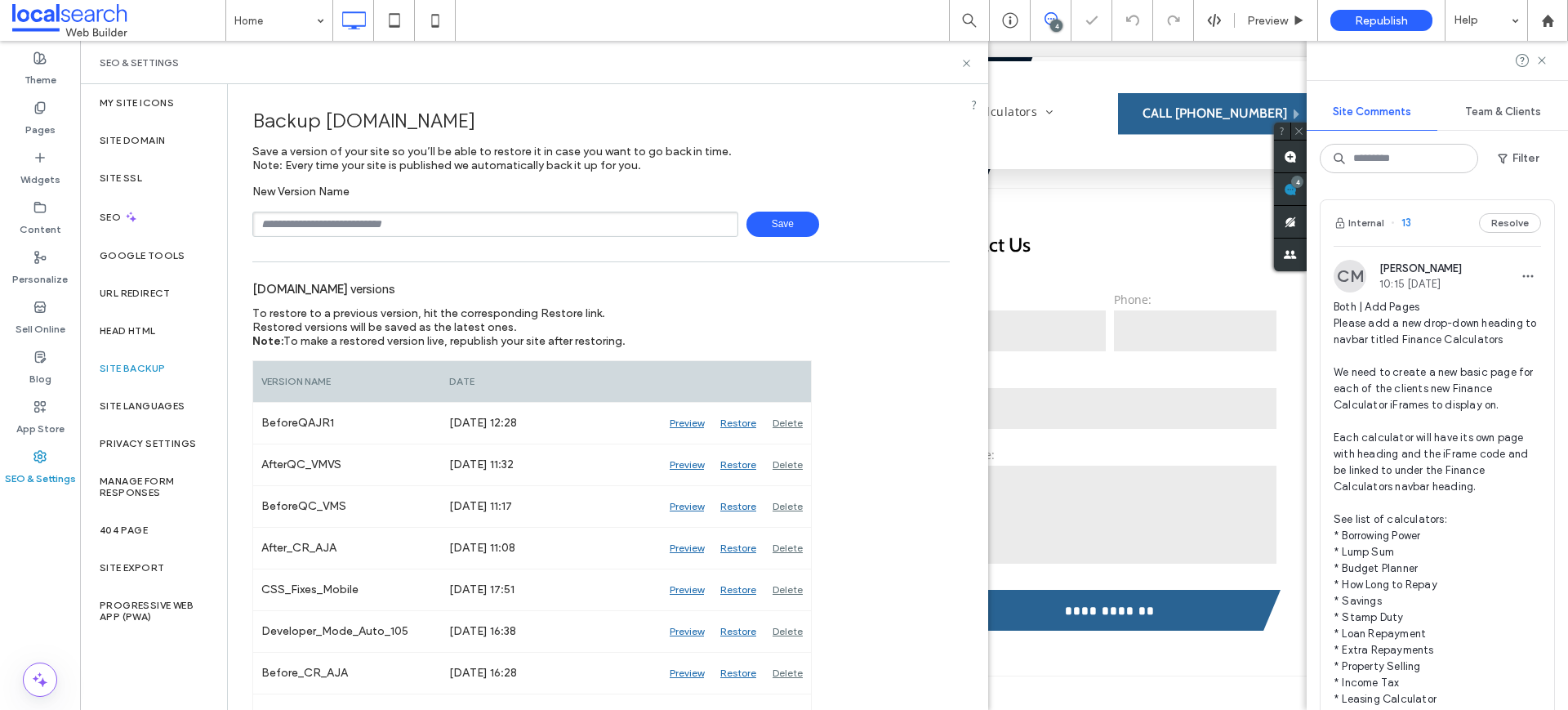
click at [513, 221] on input "text" at bounding box center [495, 224] width 486 height 25
type input "**********"
click at [770, 212] on span "Save" at bounding box center [783, 224] width 73 height 25
click at [63, 22] on span at bounding box center [118, 21] width 213 height 33
